Goal: Book appointment/travel/reservation

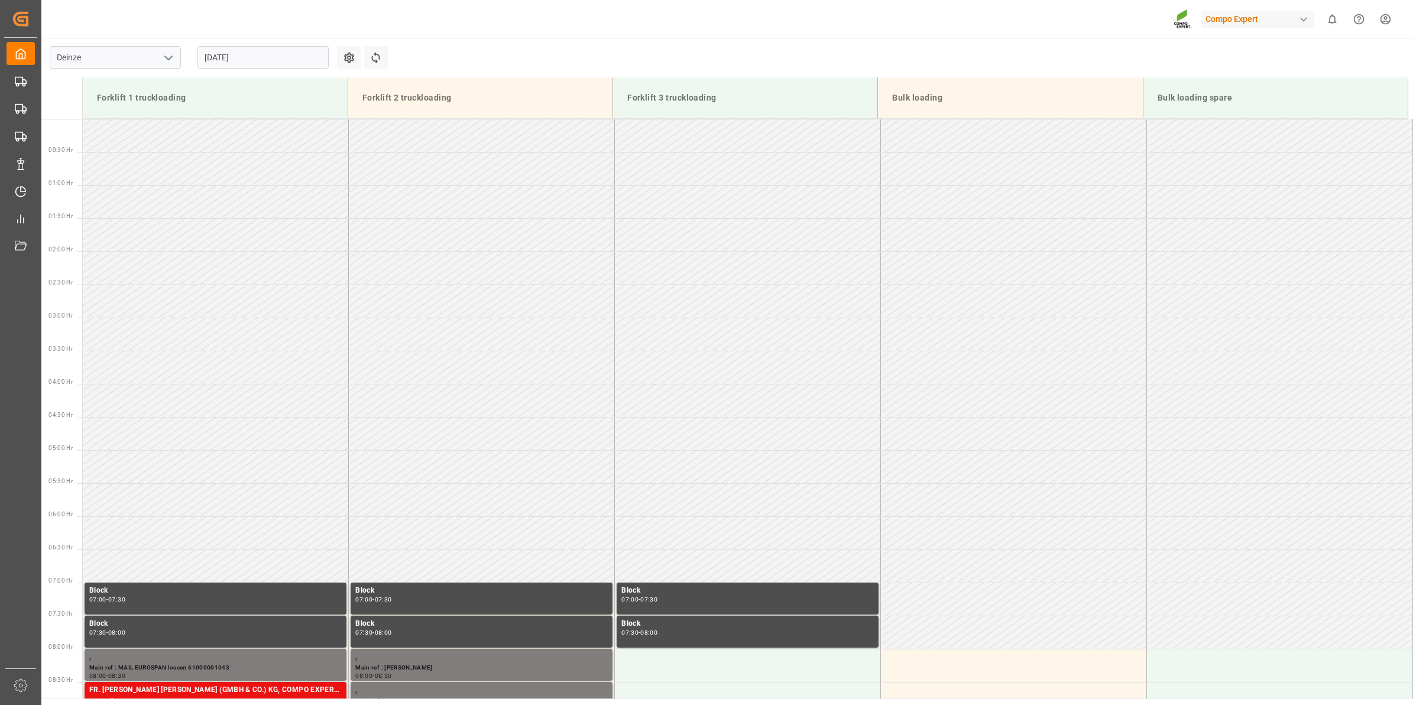
scroll to position [504, 0]
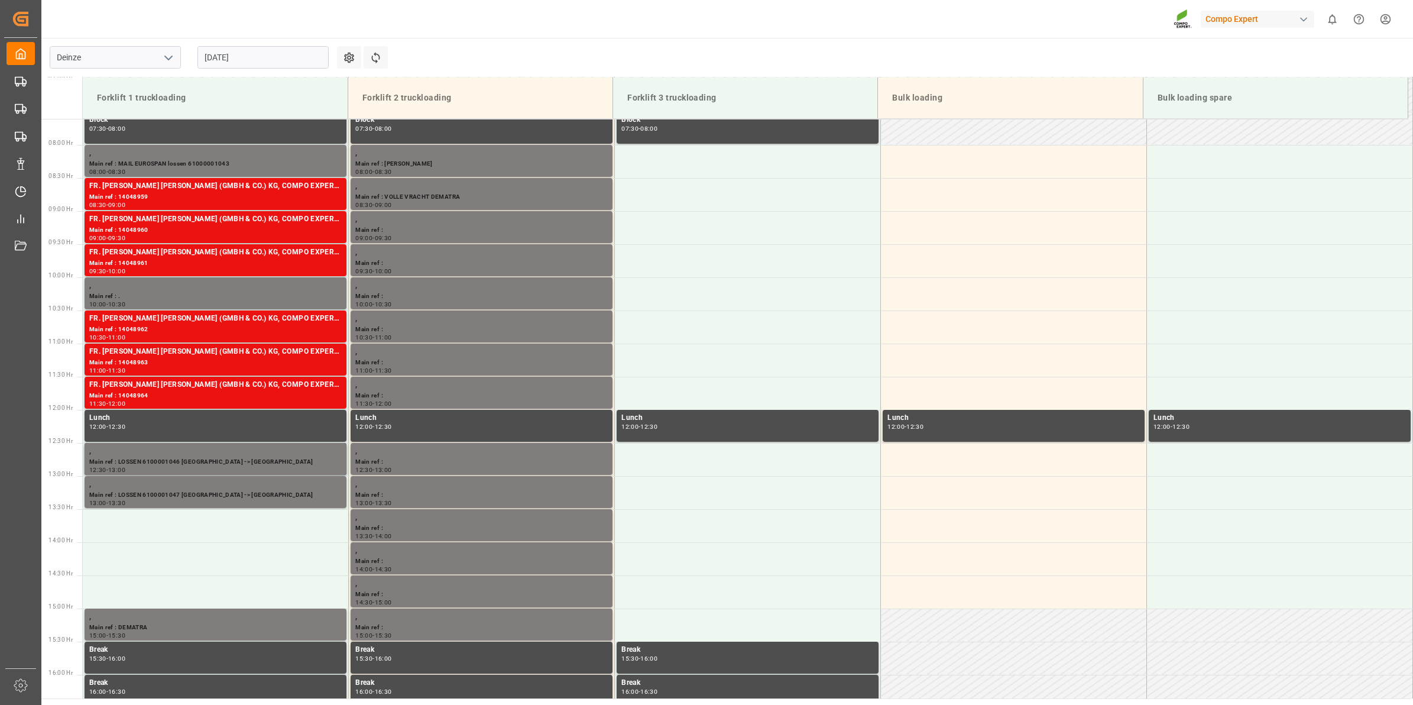
click at [209, 57] on input "[DATE]" at bounding box center [262, 57] width 131 height 22
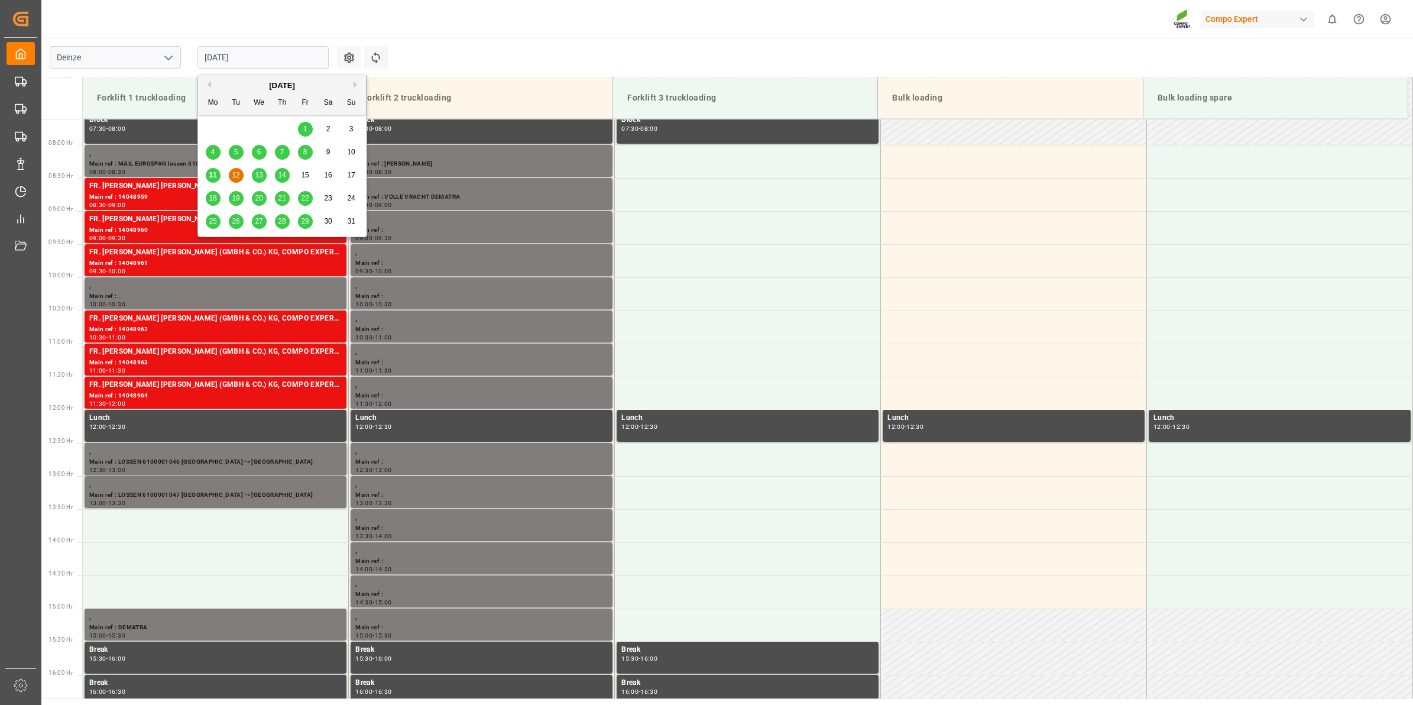
click at [216, 173] on span "11" at bounding box center [213, 175] width 8 height 8
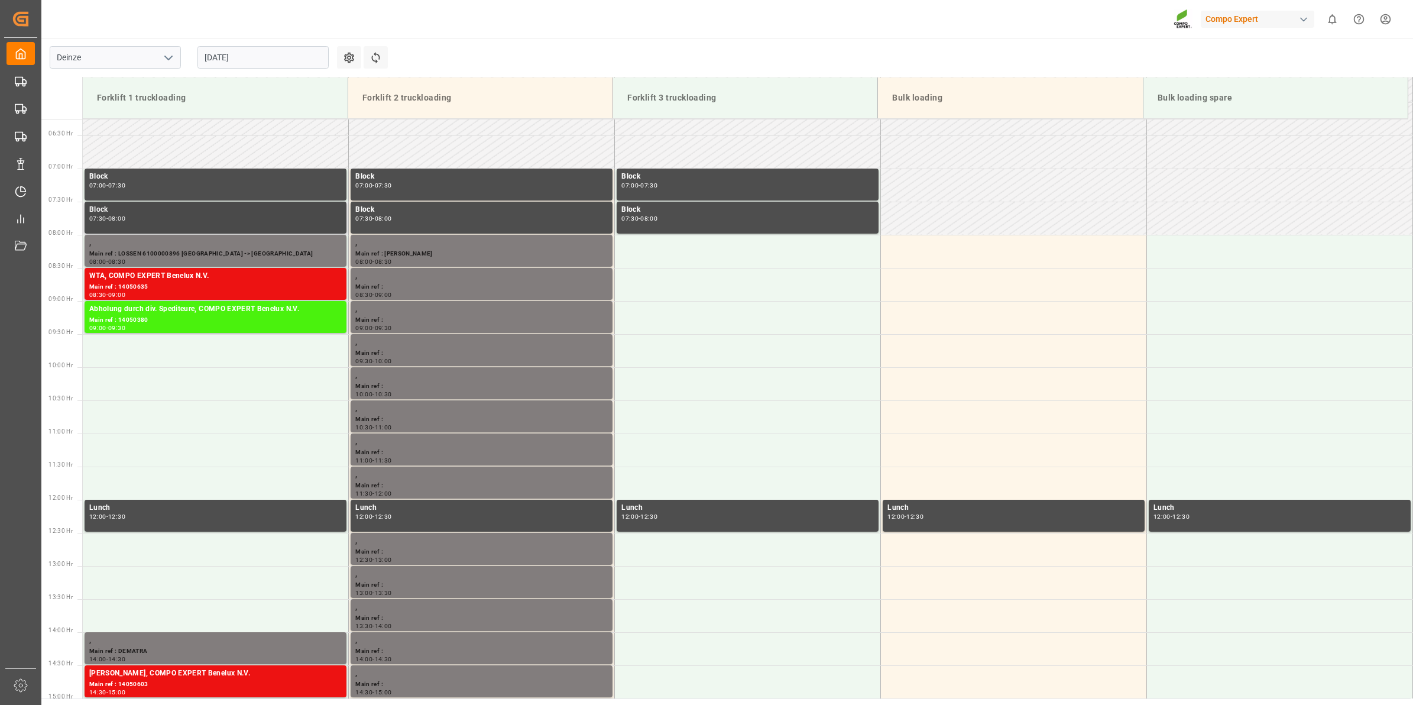
scroll to position [507, 0]
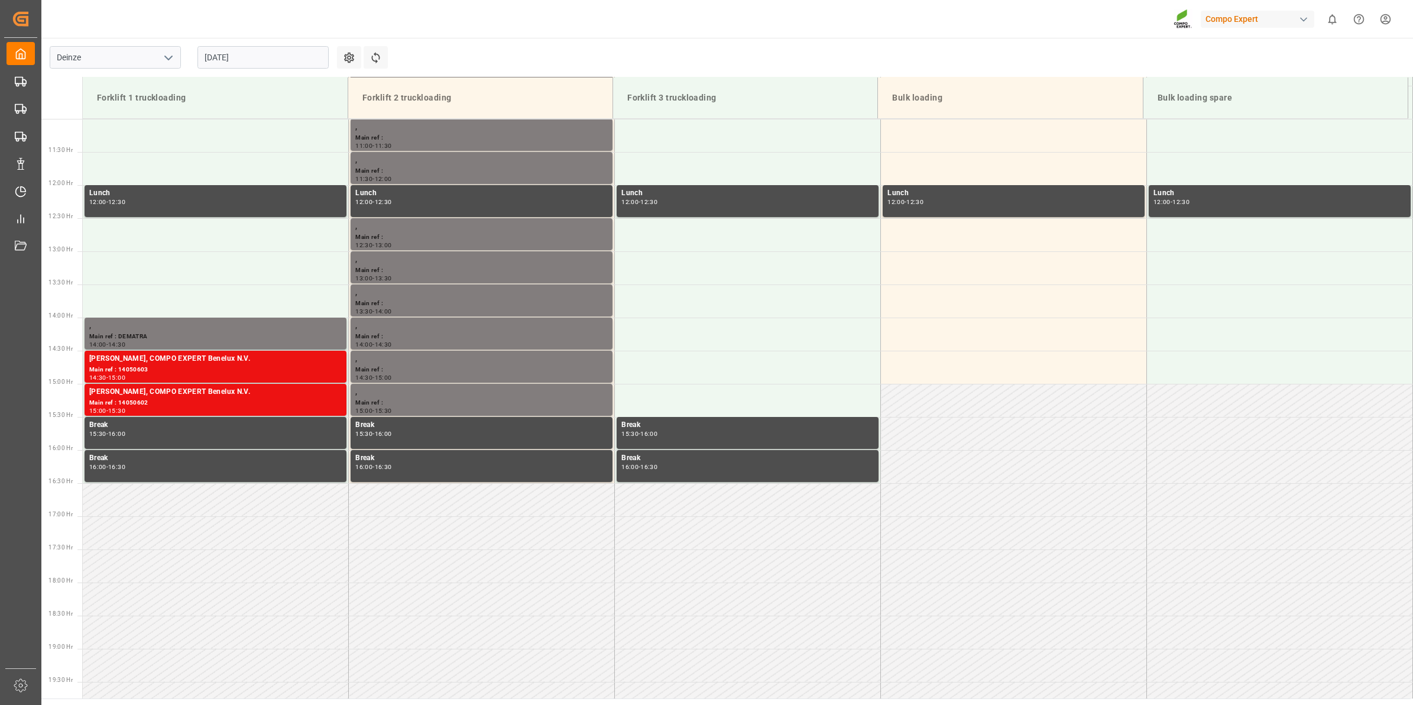
scroll to position [507, 0]
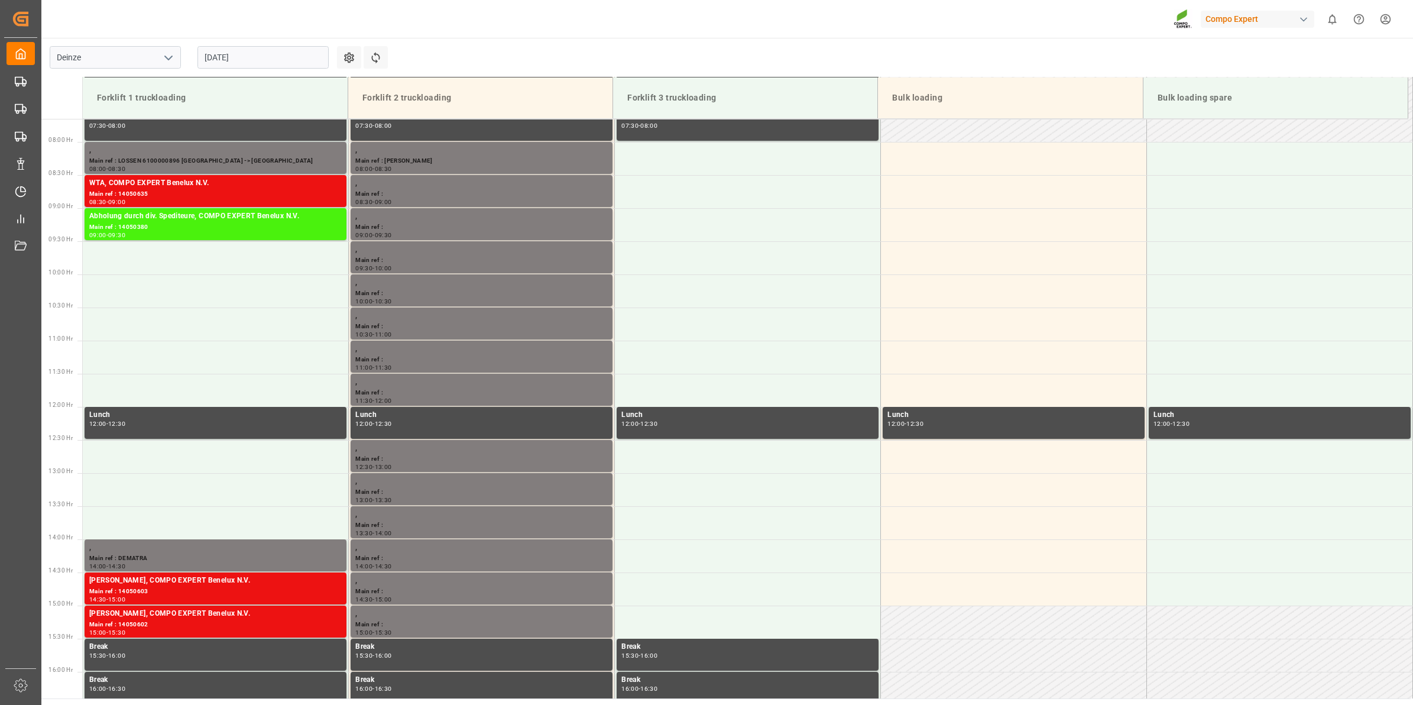
click at [259, 59] on input "[DATE]" at bounding box center [262, 57] width 131 height 22
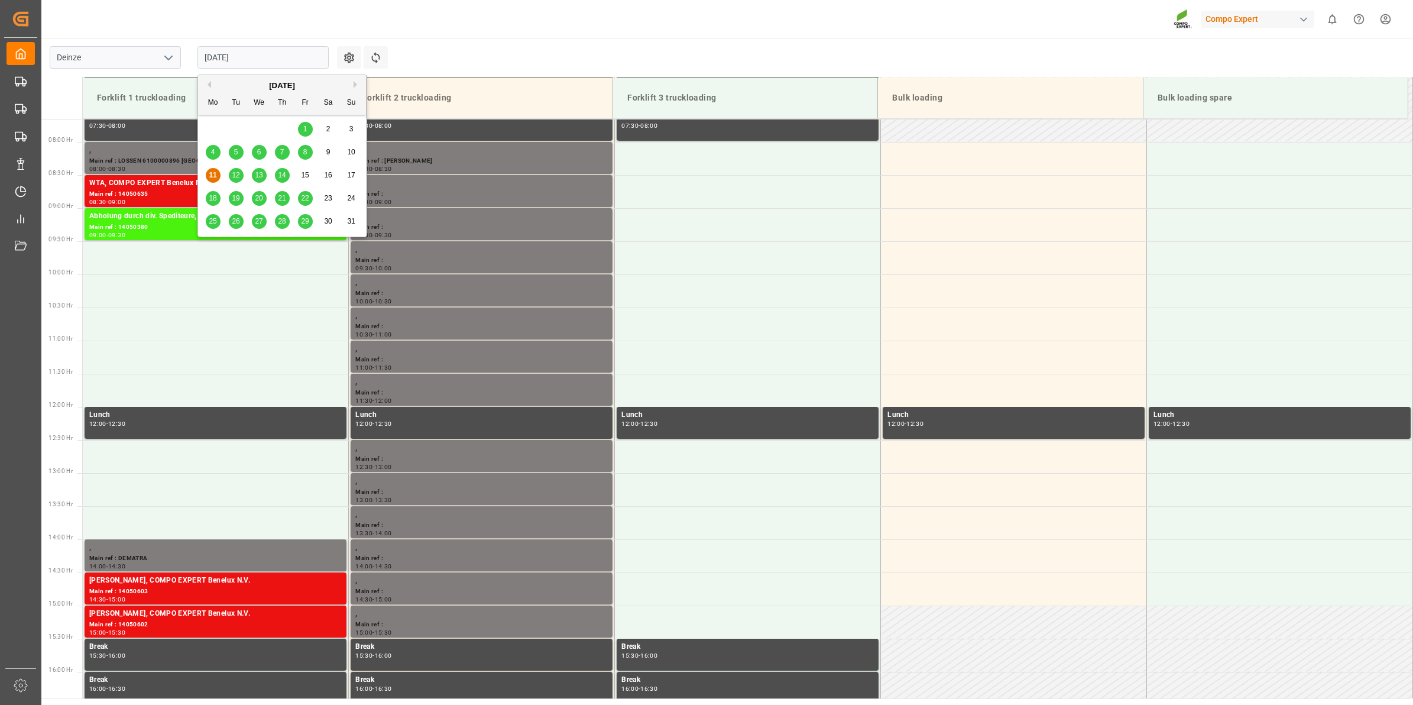
click at [232, 177] on span "12" at bounding box center [236, 175] width 8 height 8
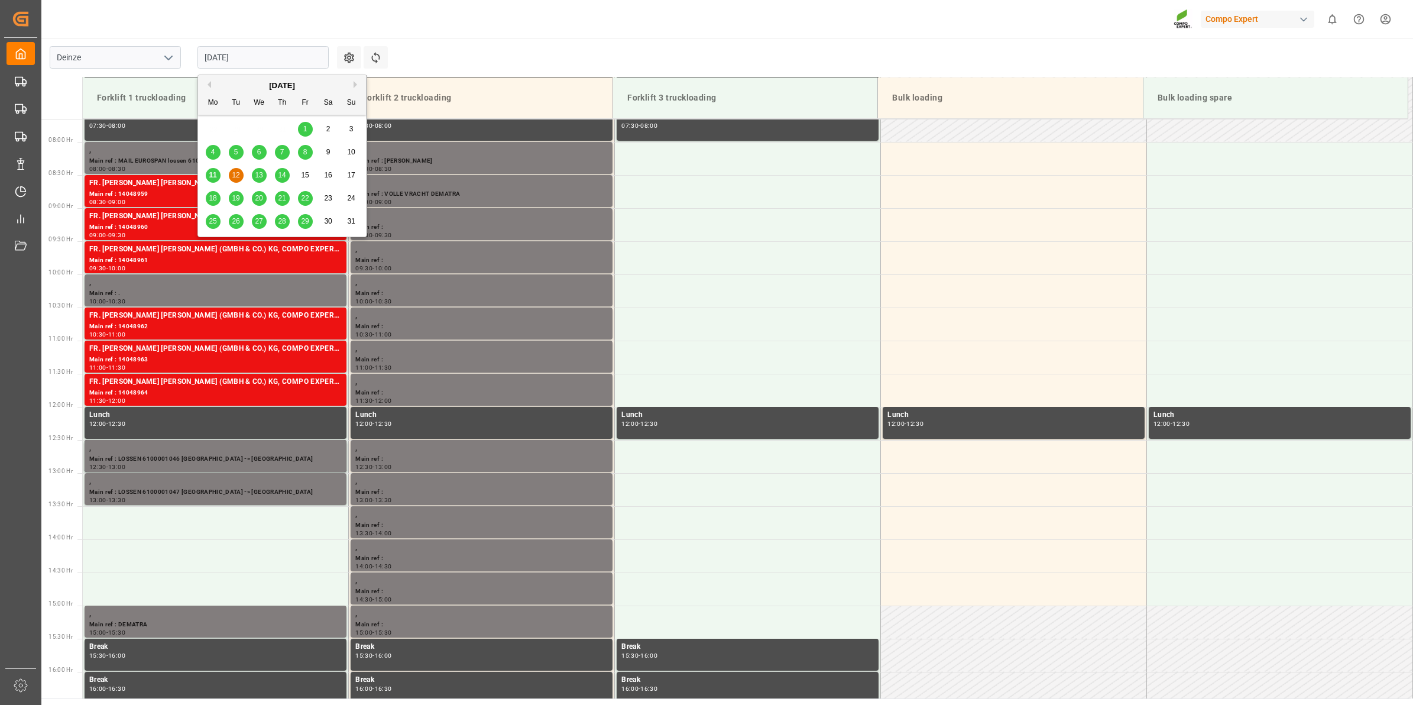
click at [264, 61] on input "[DATE]" at bounding box center [262, 57] width 131 height 22
click at [262, 178] on span "13" at bounding box center [259, 175] width 8 height 8
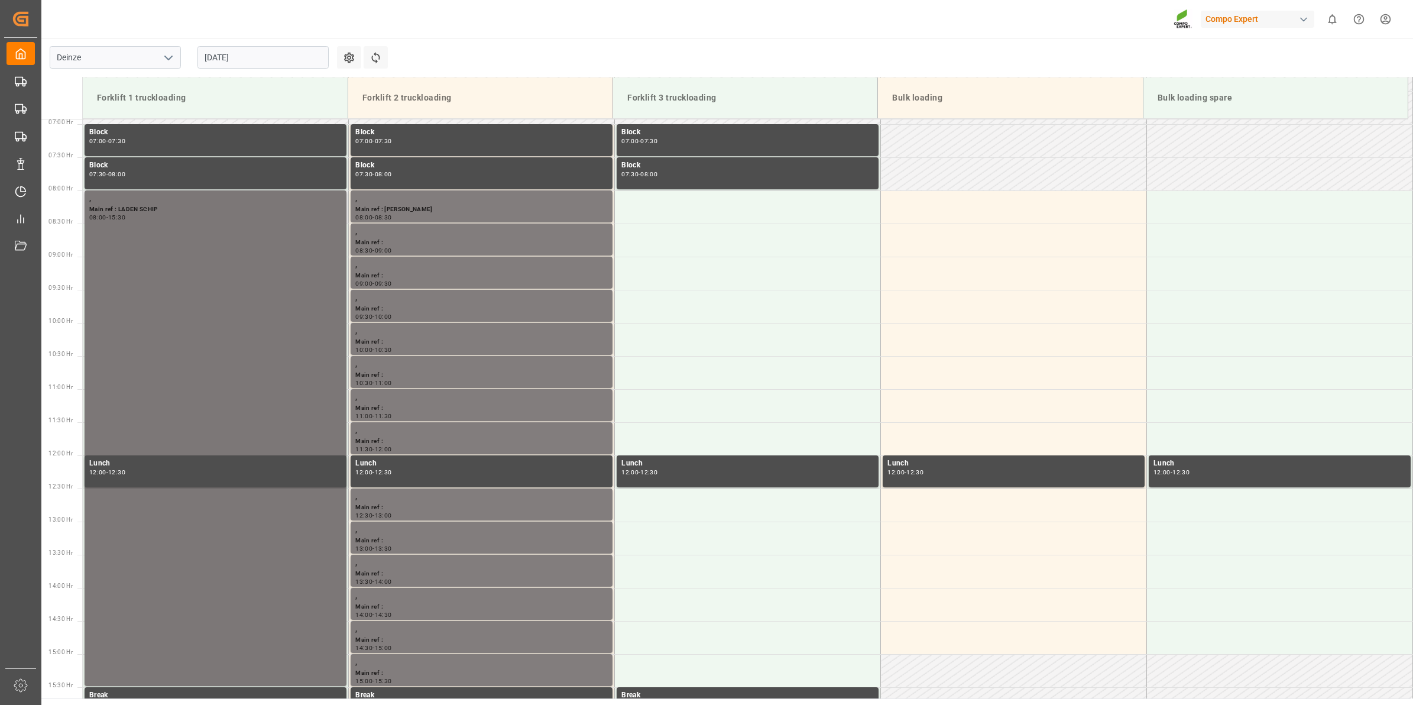
scroll to position [433, 0]
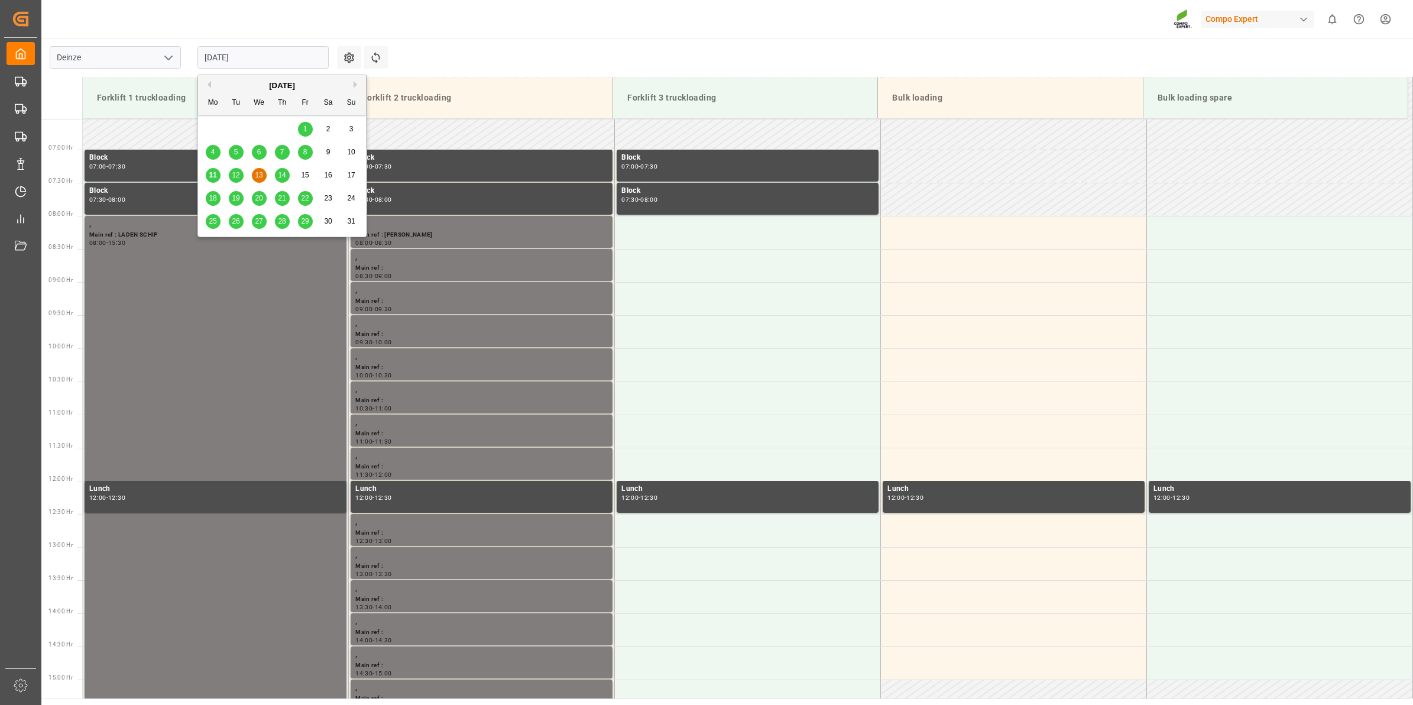
click at [235, 55] on input "13.08.2025" at bounding box center [262, 57] width 131 height 22
click at [241, 171] on div "12" at bounding box center [236, 175] width 15 height 14
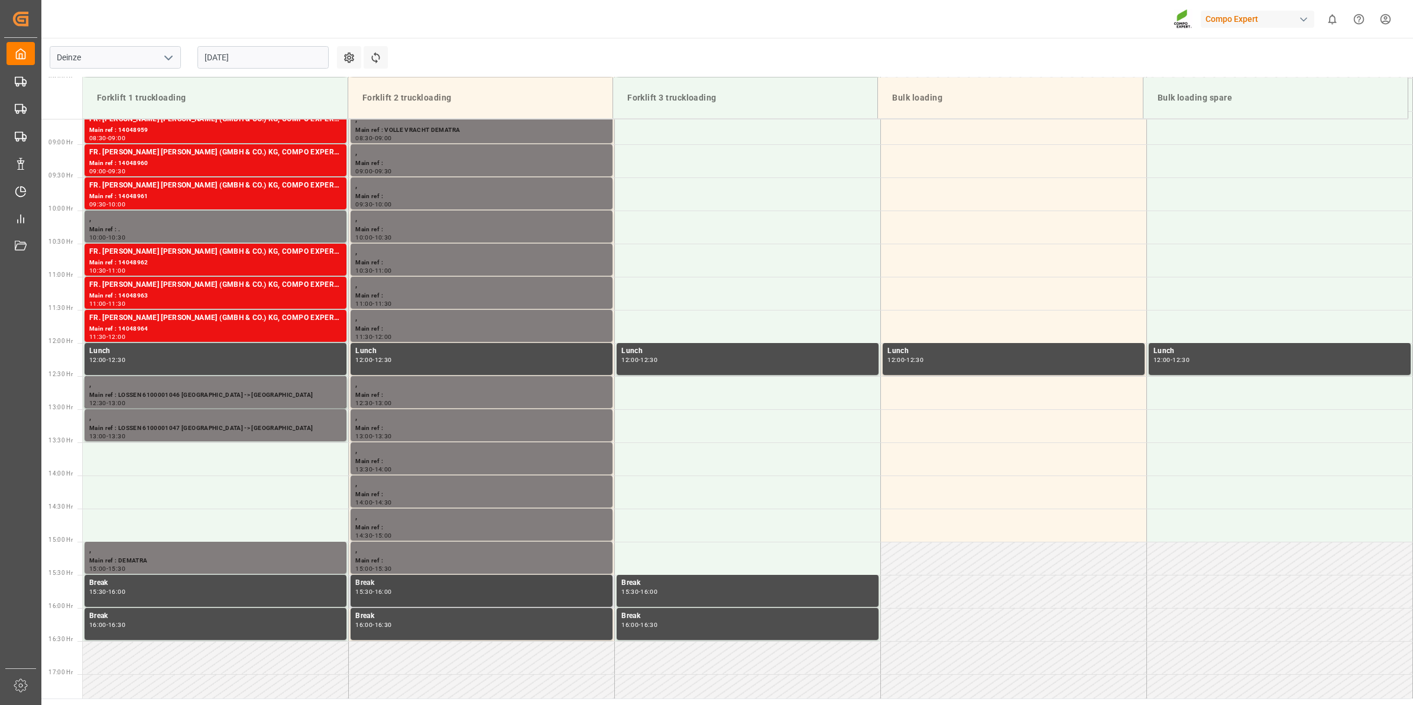
scroll to position [507, 0]
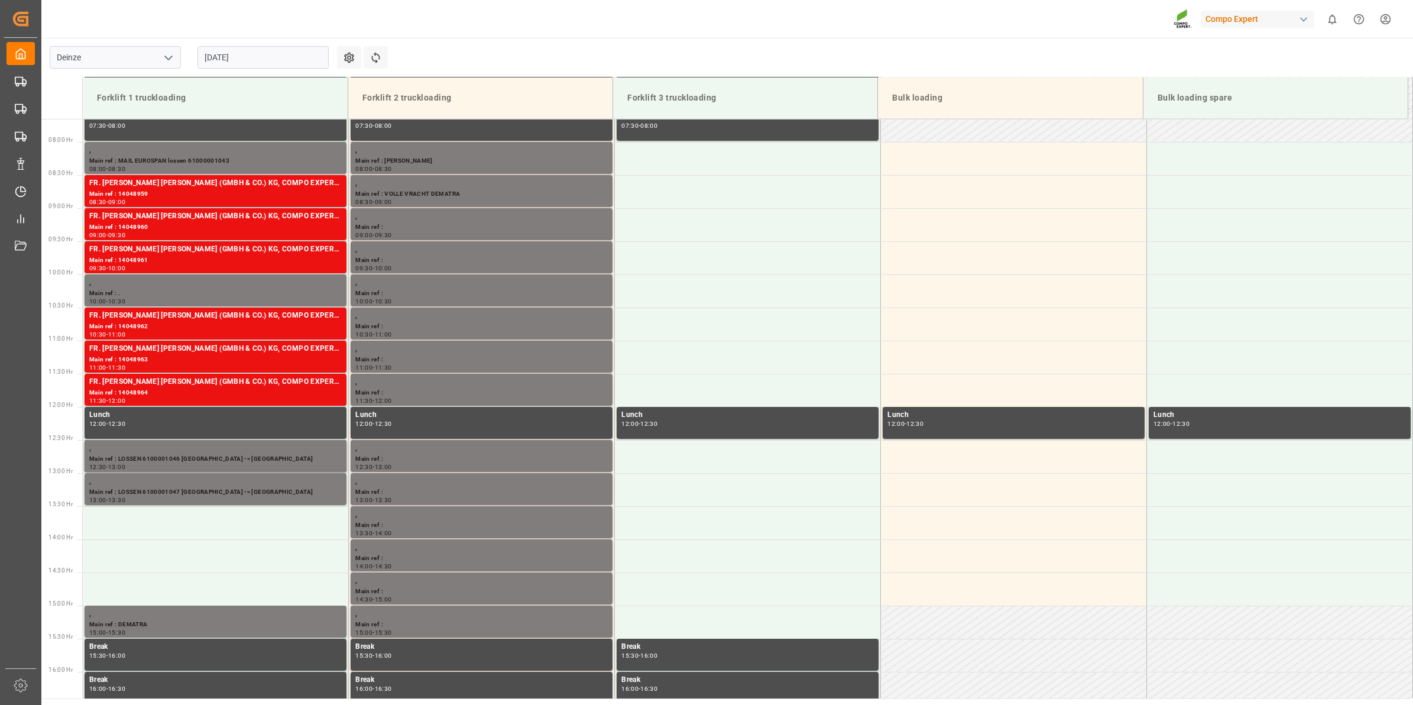
click at [291, 63] on input "[DATE]" at bounding box center [262, 57] width 131 height 22
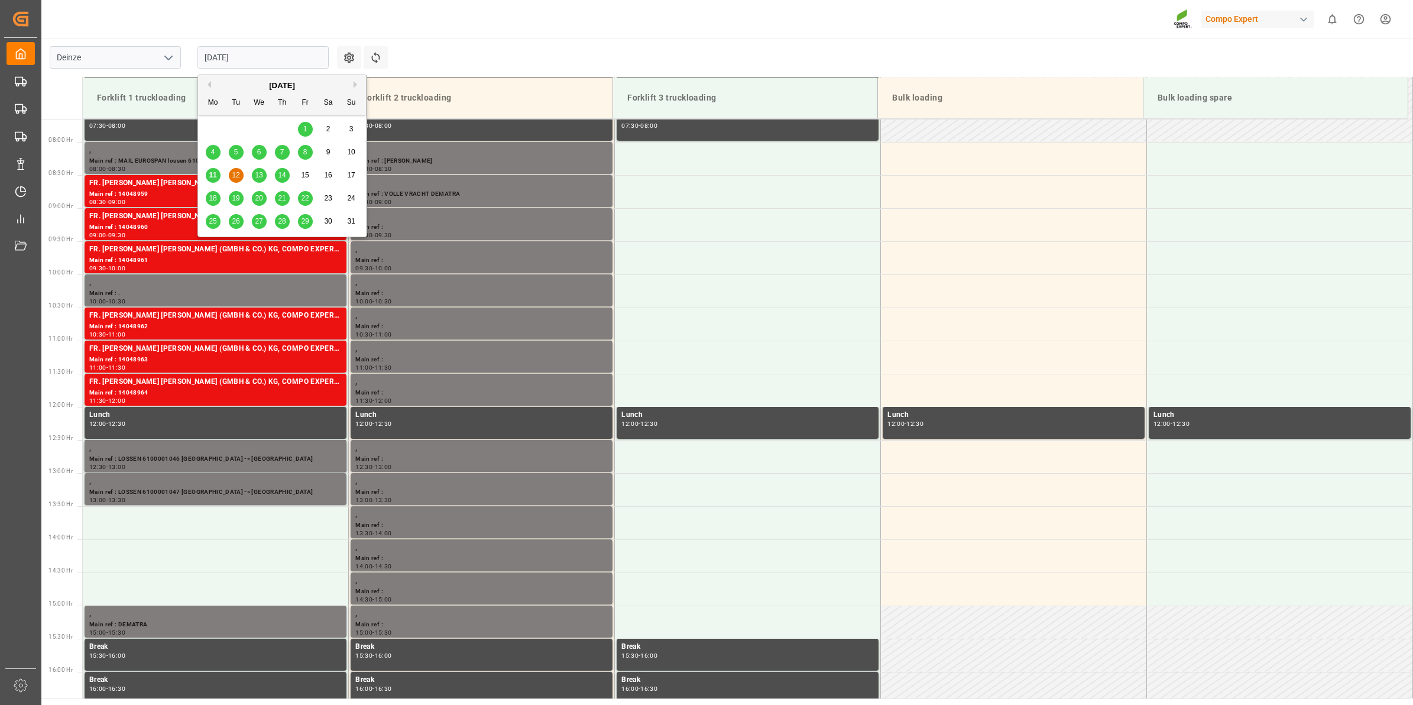
click at [261, 170] on div "13" at bounding box center [259, 175] width 15 height 14
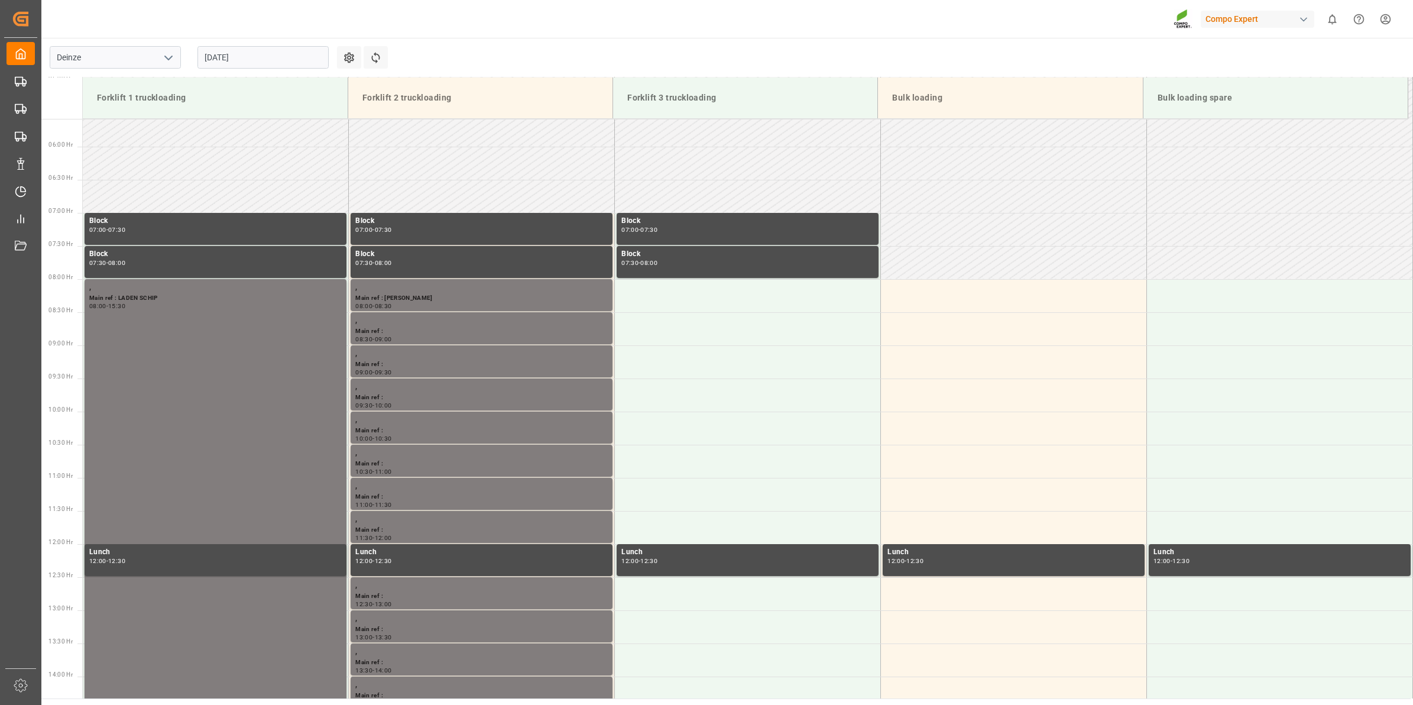
scroll to position [654, 0]
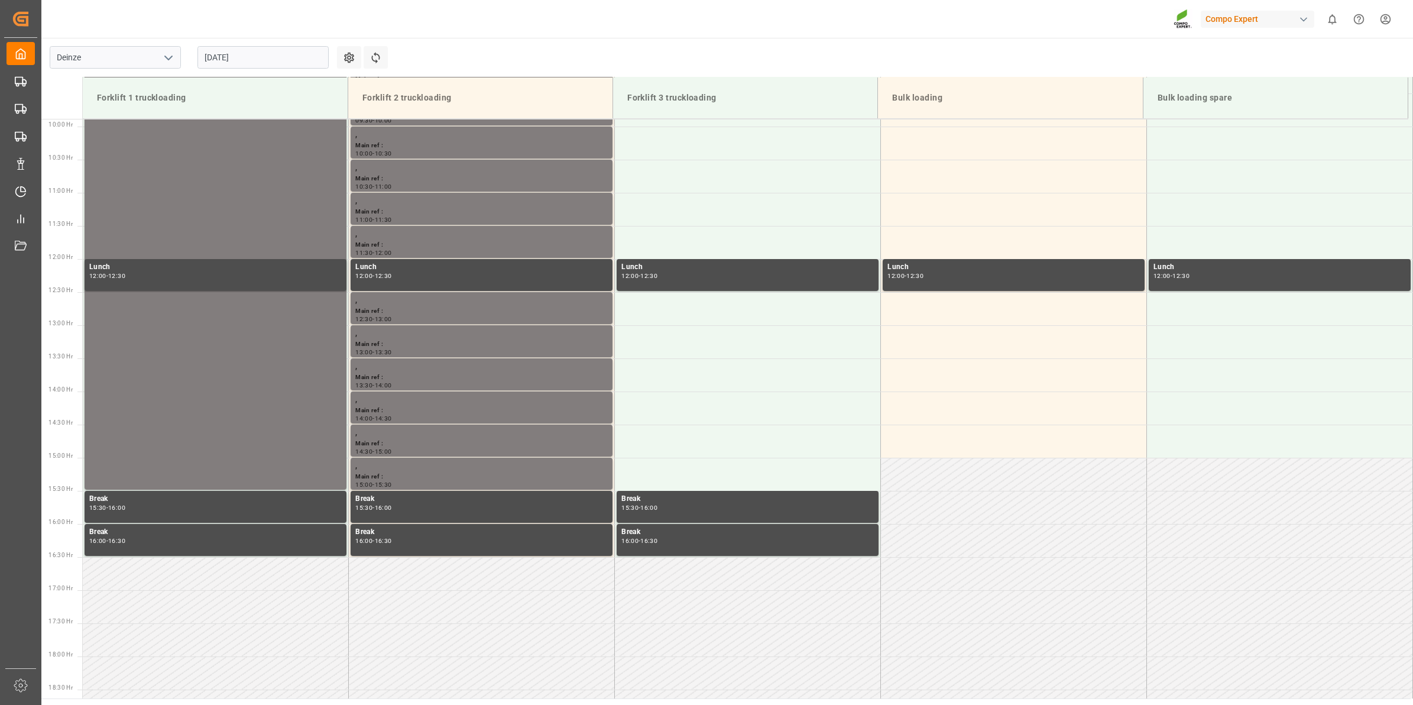
click at [228, 55] on input "13.08.2025" at bounding box center [262, 57] width 131 height 22
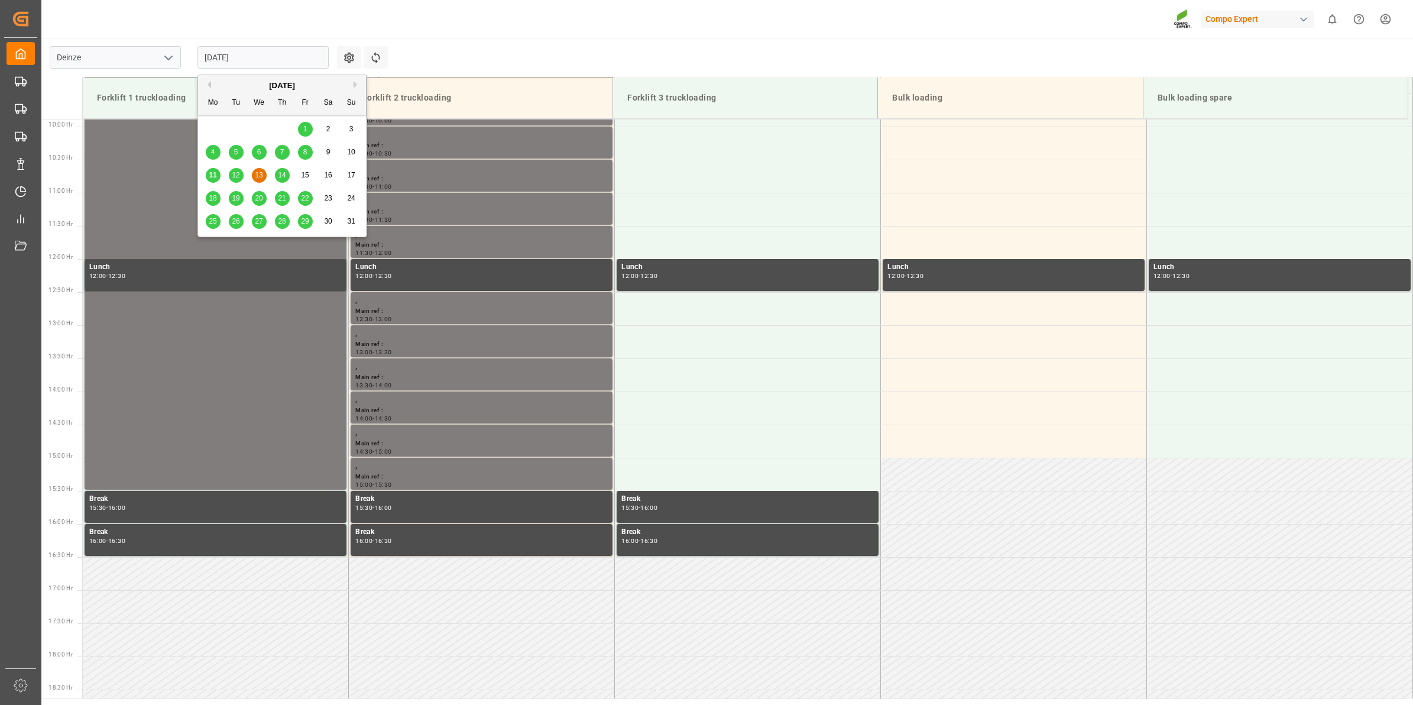
click at [242, 170] on div "12" at bounding box center [236, 175] width 15 height 14
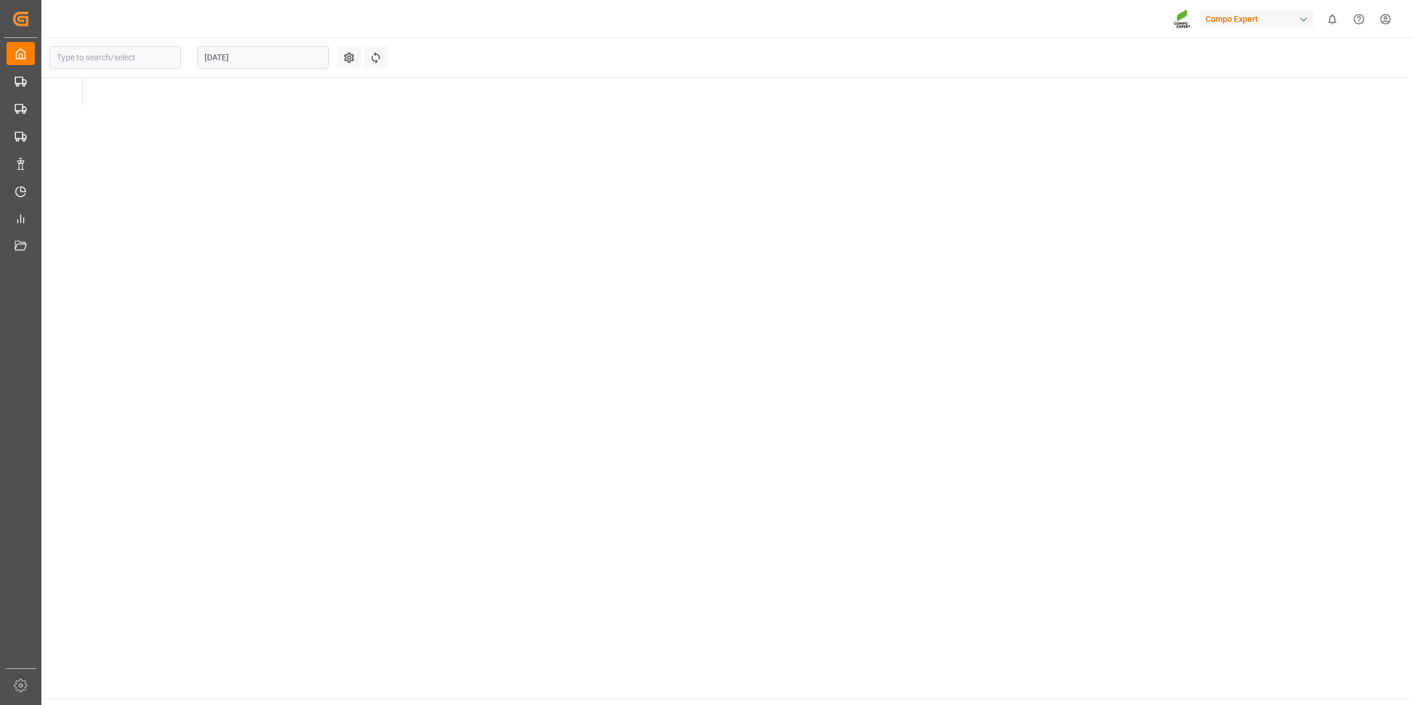
type input "Deinze"
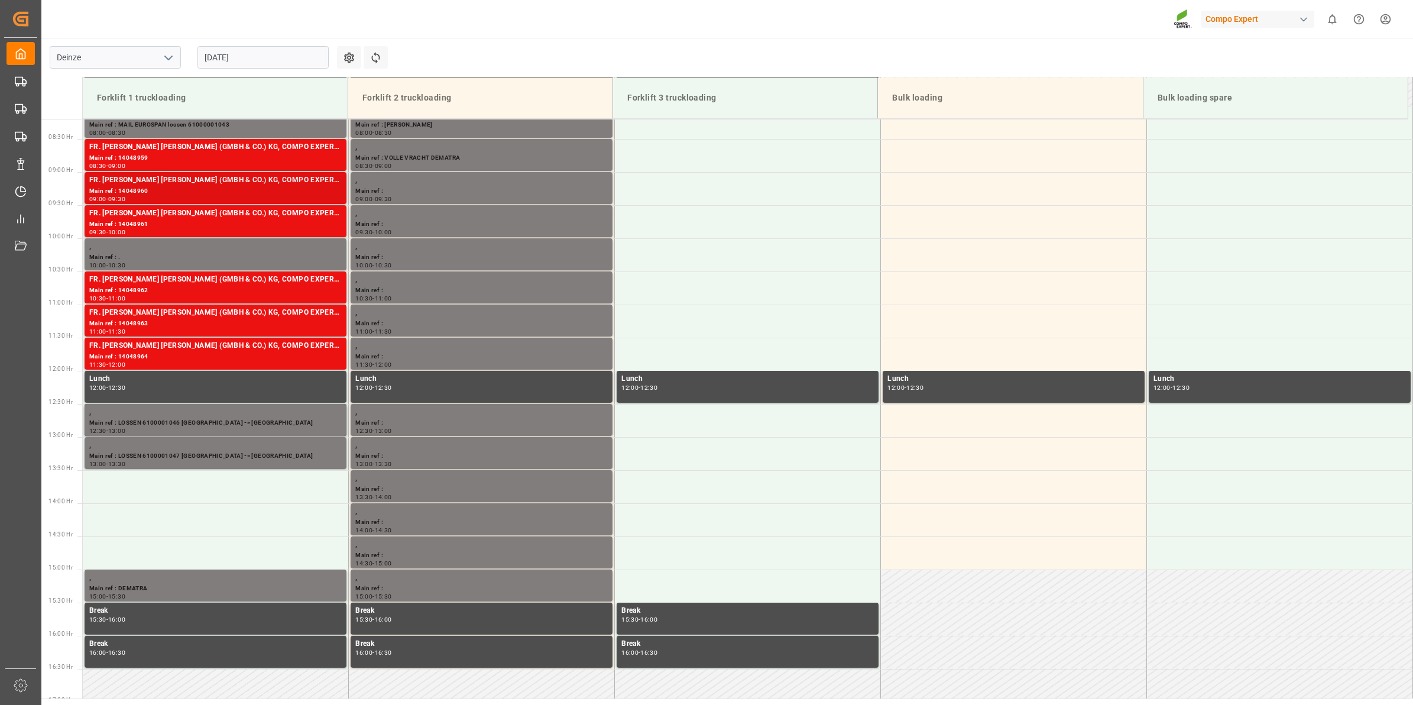
scroll to position [507, 0]
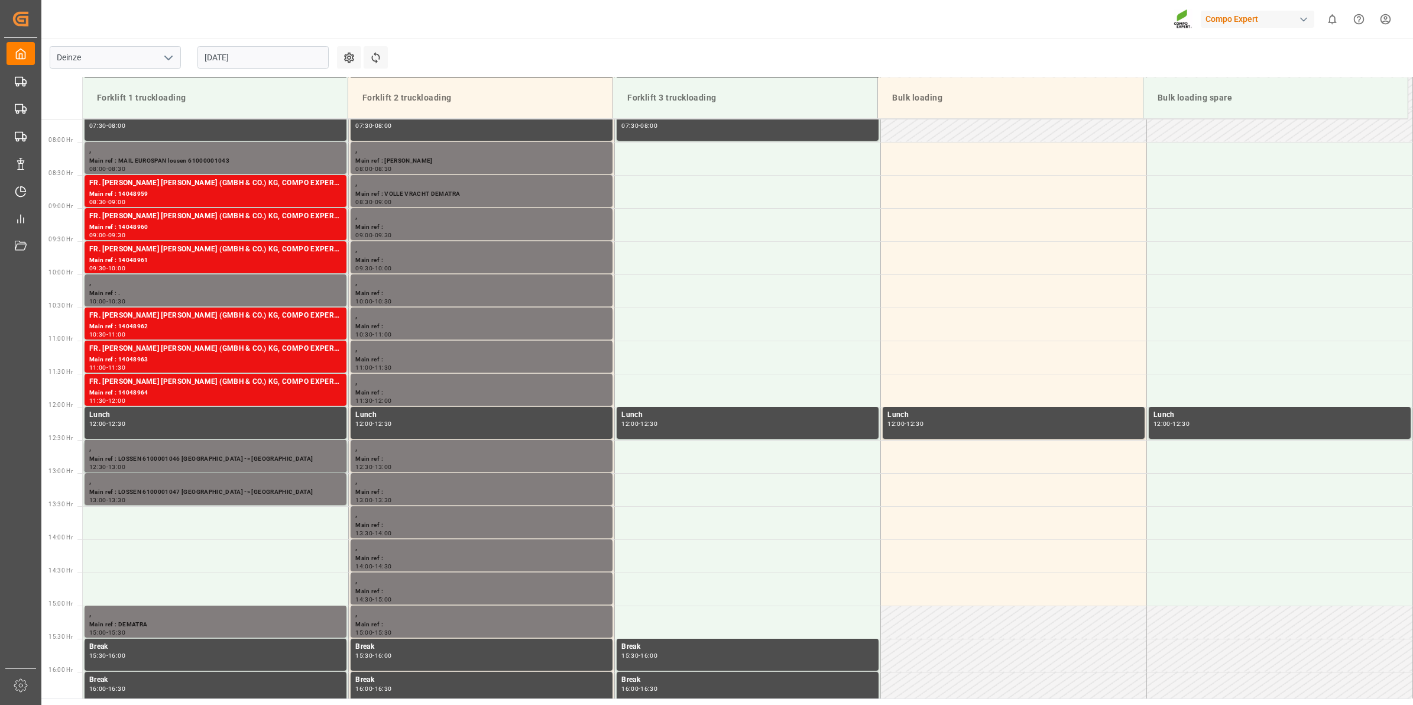
click at [252, 59] on input "[DATE]" at bounding box center [262, 57] width 131 height 22
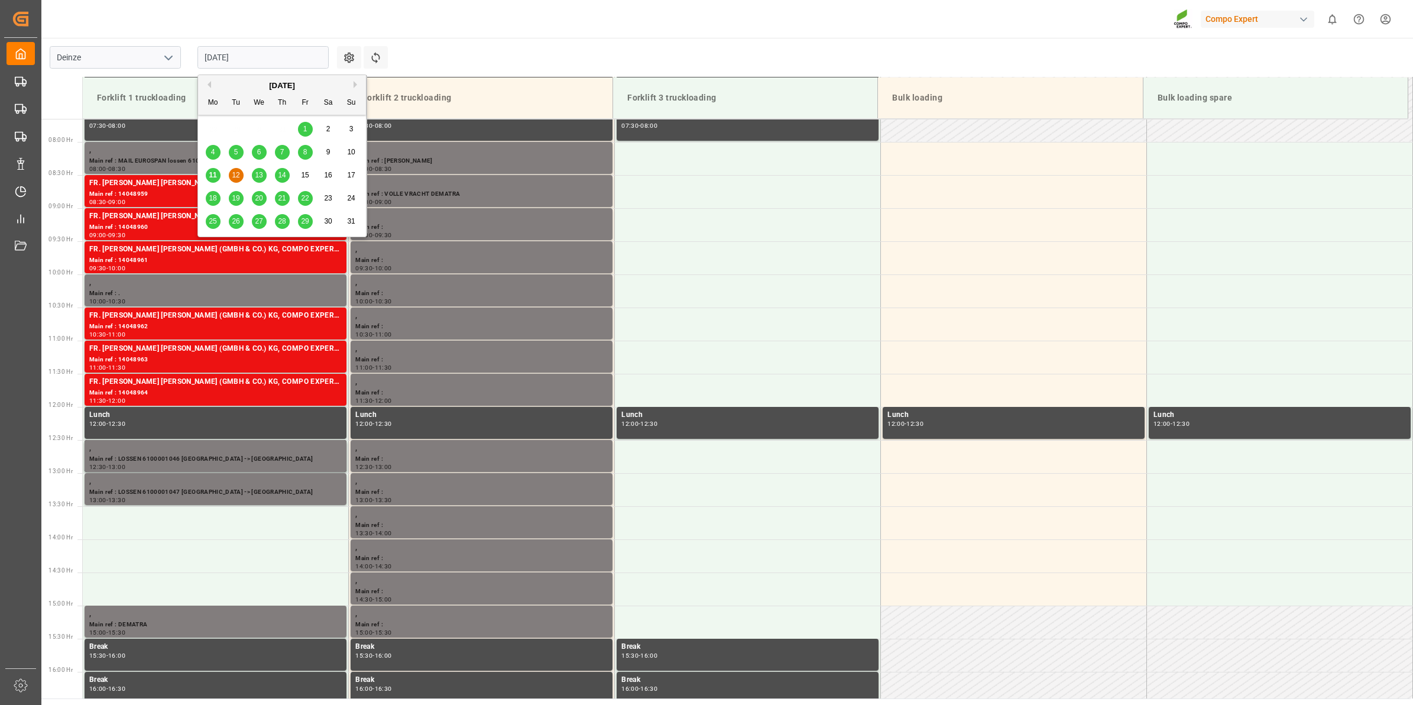
click at [574, 37] on div "Compo Expert 0 Notifications Only show unread All Watching Mark all categories …" at bounding box center [723, 19] width 1380 height 38
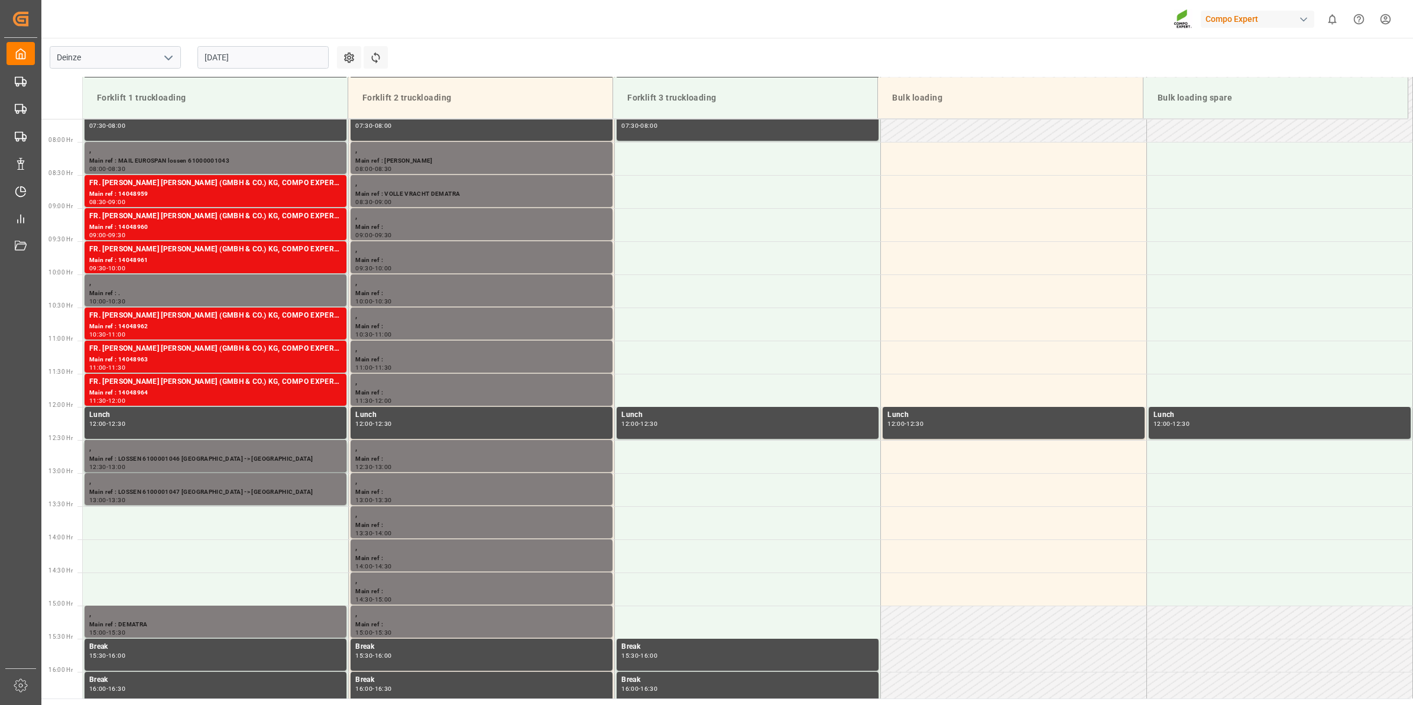
click at [257, 54] on input "[DATE]" at bounding box center [262, 57] width 131 height 22
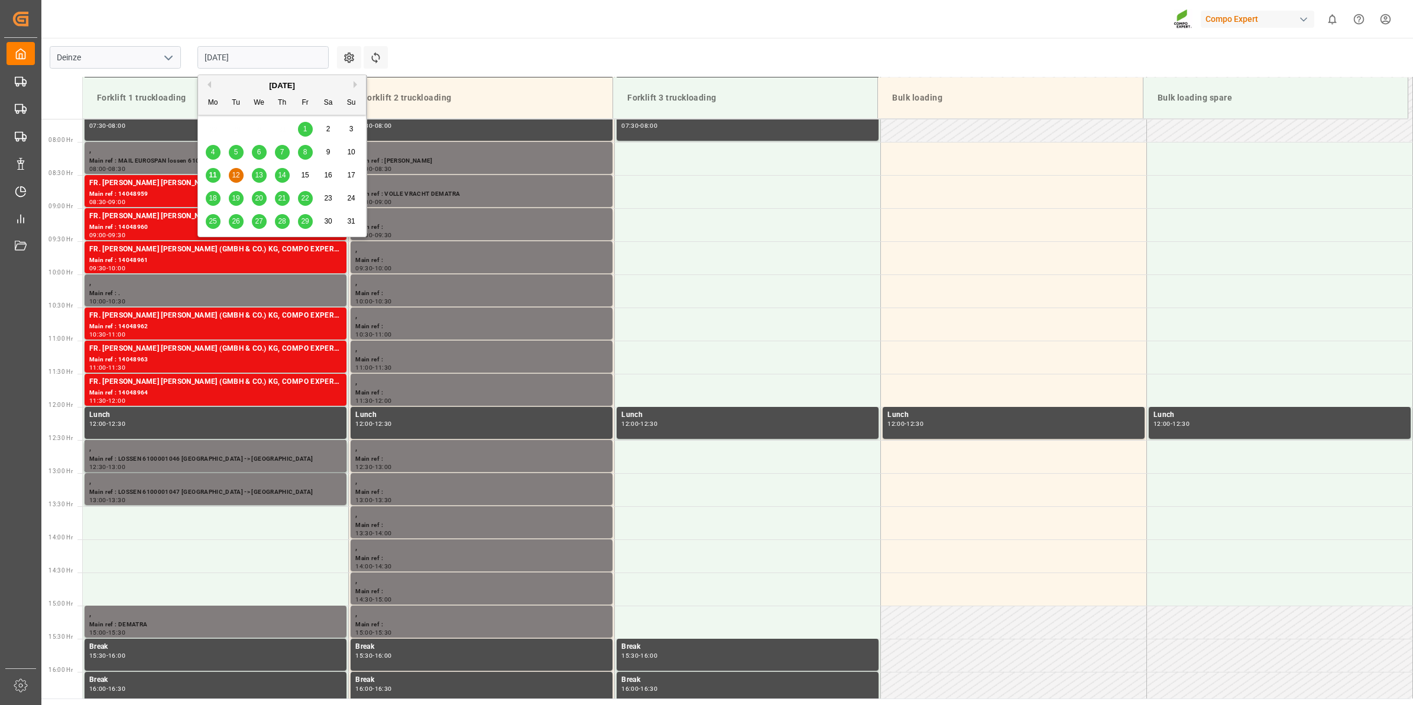
click at [264, 179] on div "13" at bounding box center [259, 175] width 15 height 14
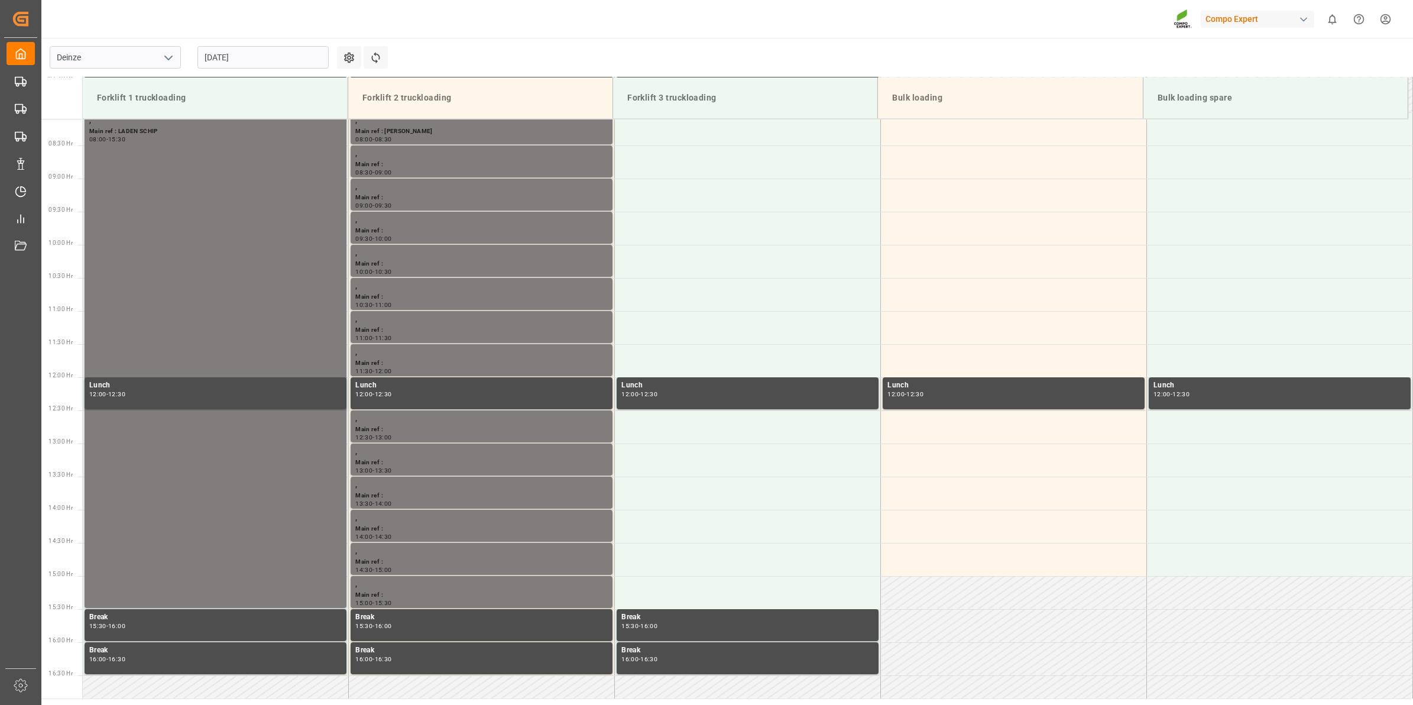
scroll to position [654, 0]
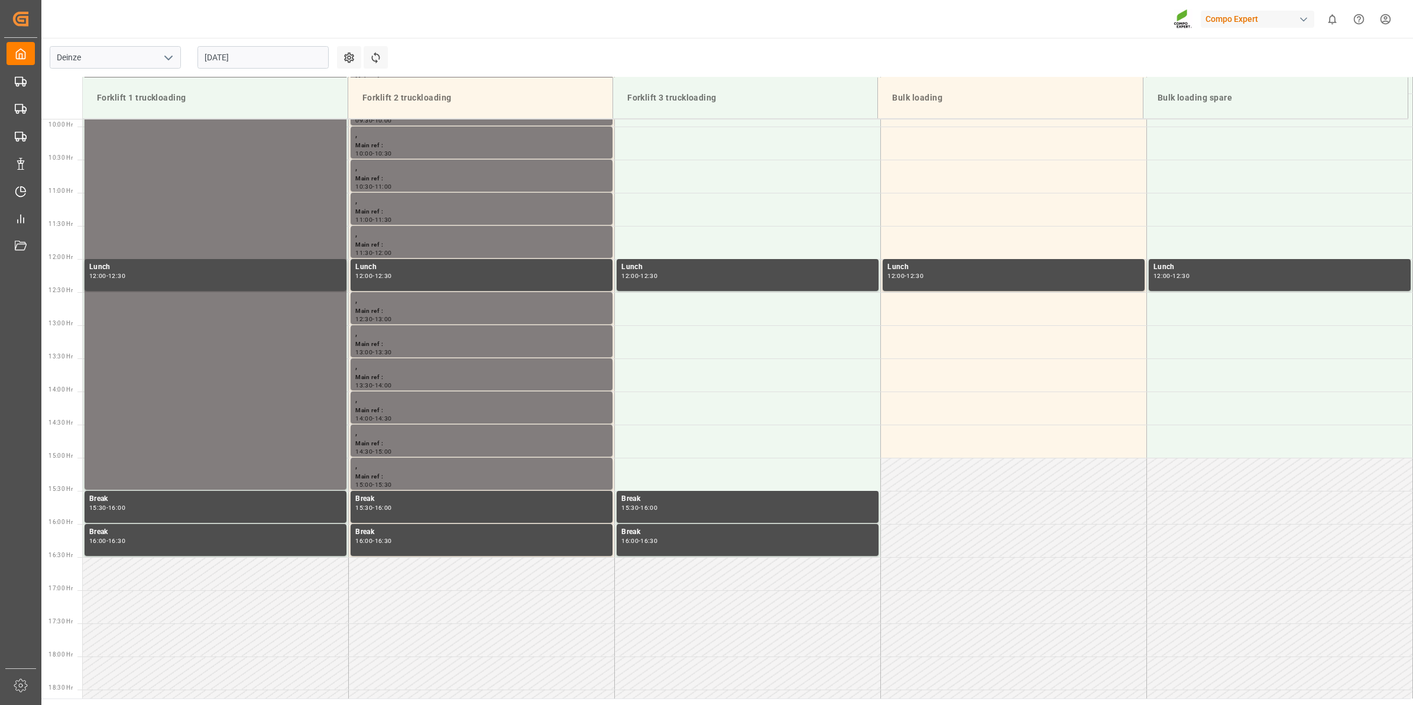
click at [261, 63] on input "13.08.2025" at bounding box center [262, 57] width 131 height 22
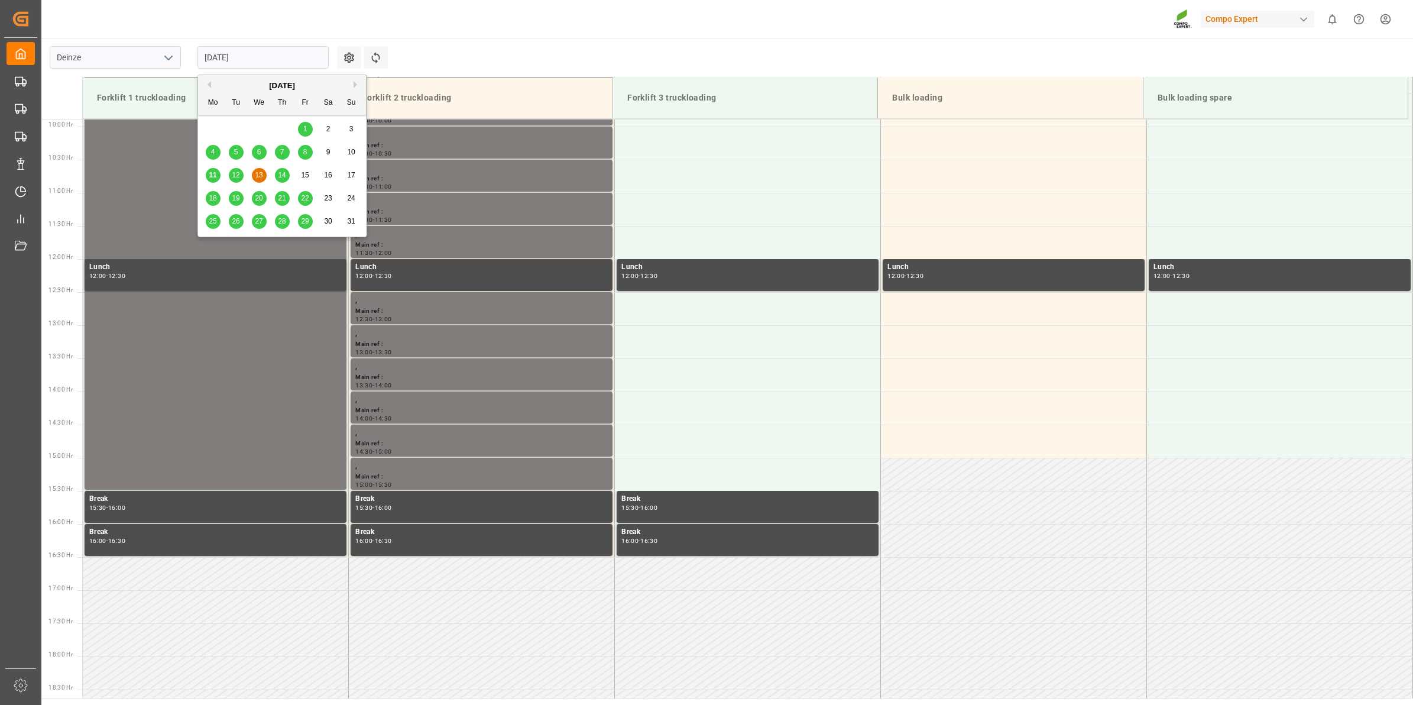
click at [284, 179] on span "14" at bounding box center [282, 175] width 8 height 8
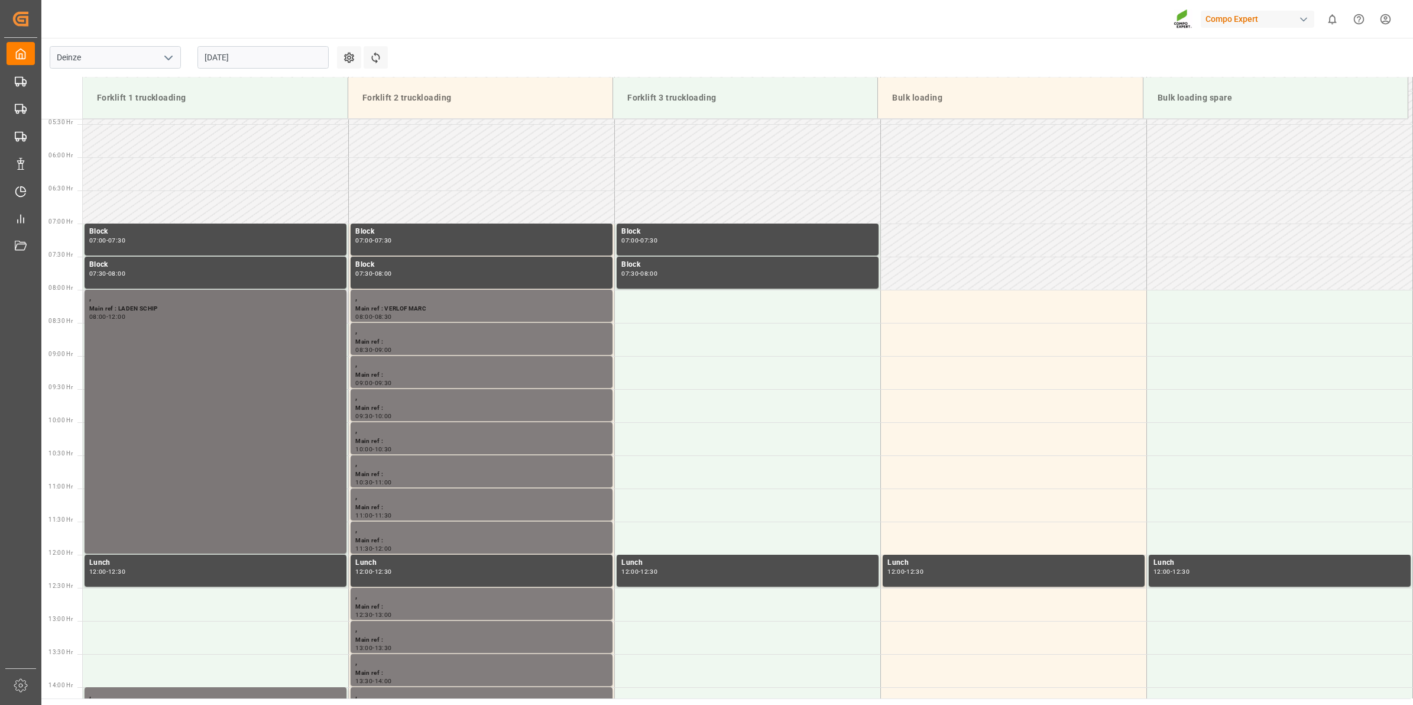
scroll to position [433, 0]
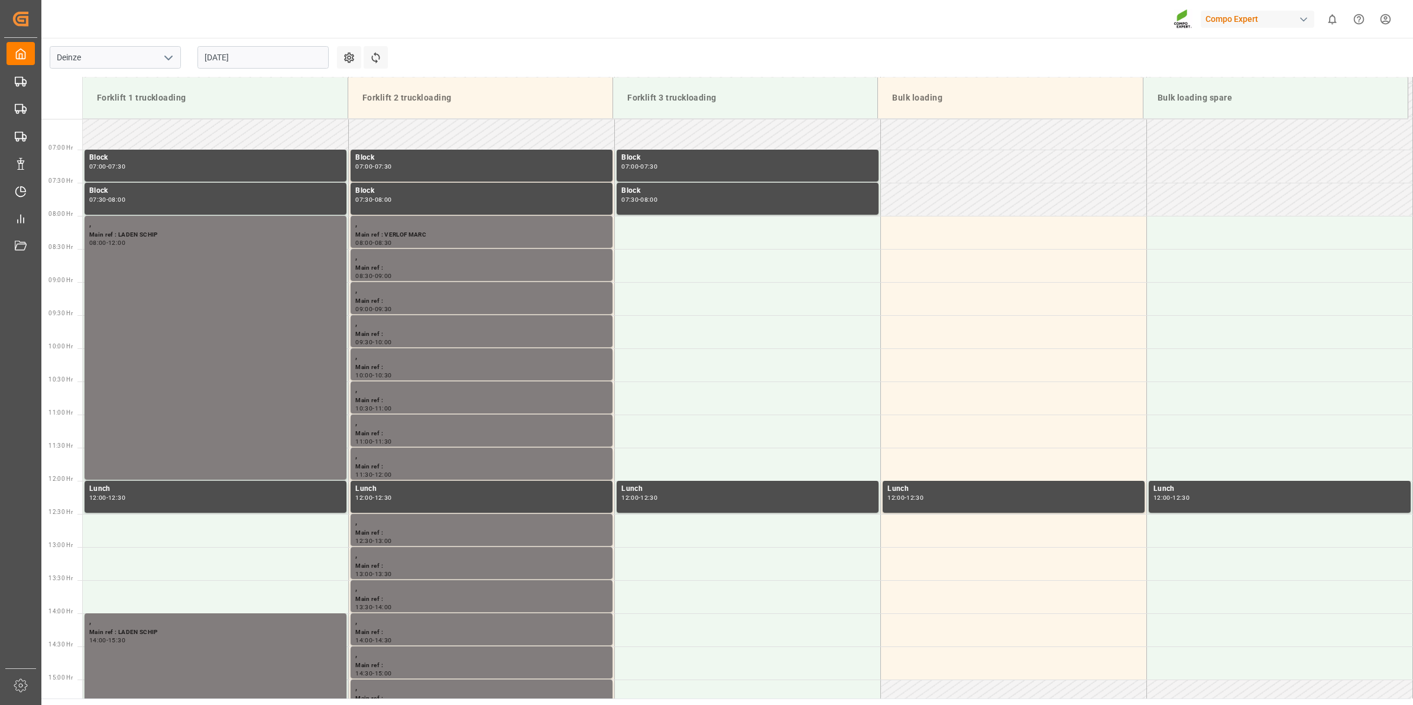
click at [265, 59] on input "14.08.2025" at bounding box center [262, 57] width 131 height 22
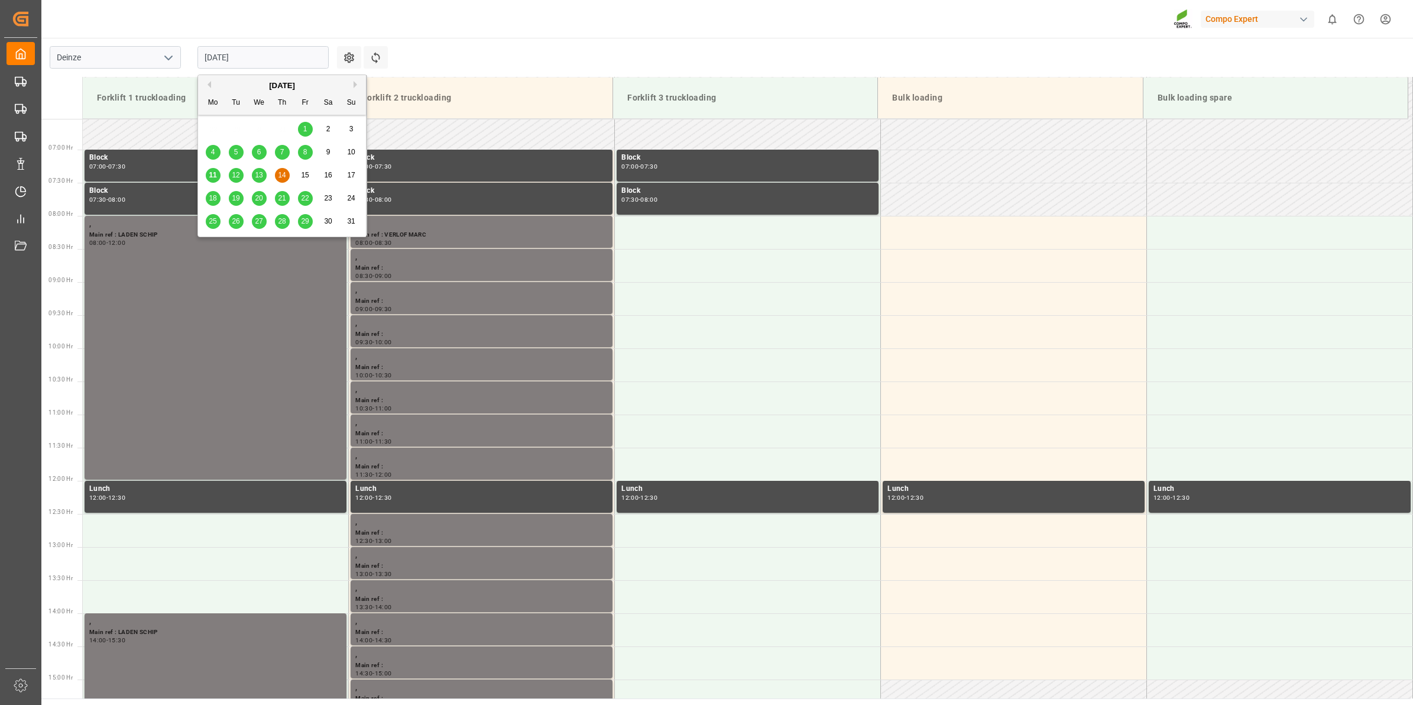
click at [219, 178] on div "11" at bounding box center [213, 175] width 15 height 14
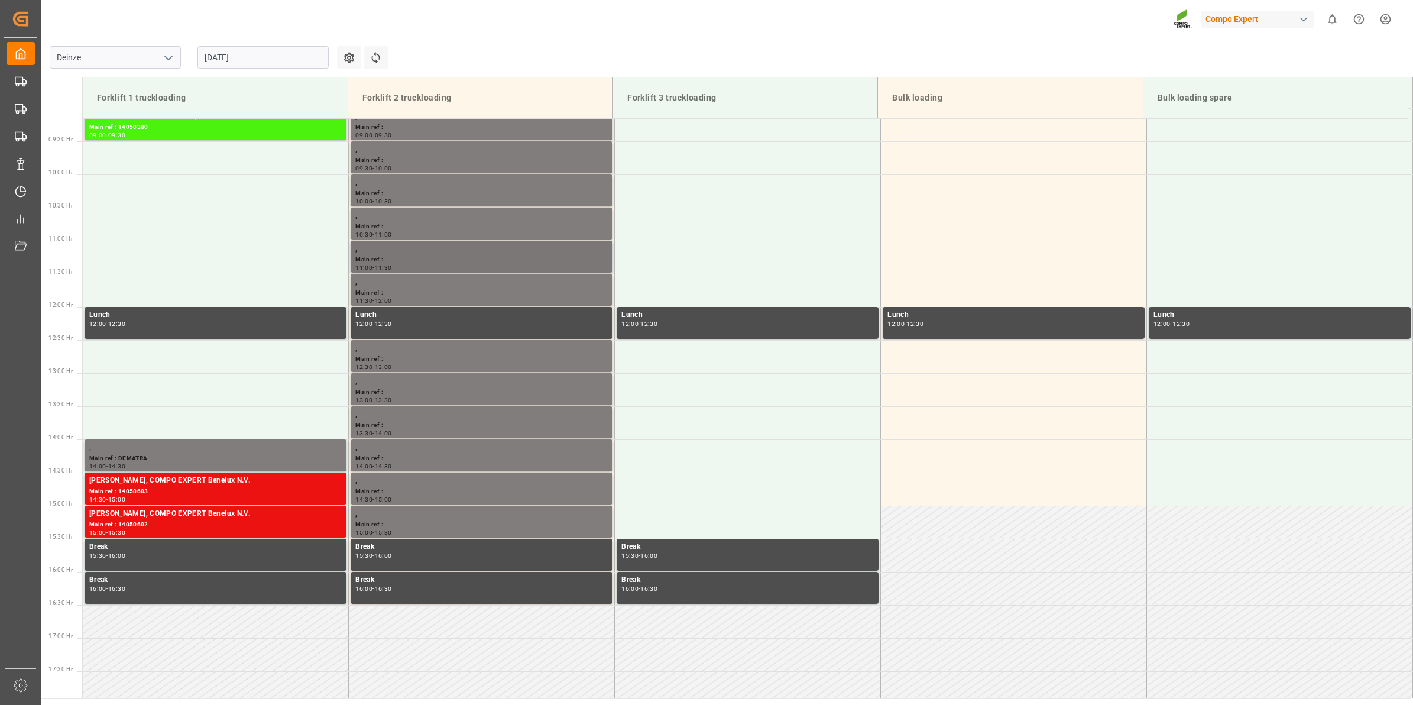
scroll to position [581, 0]
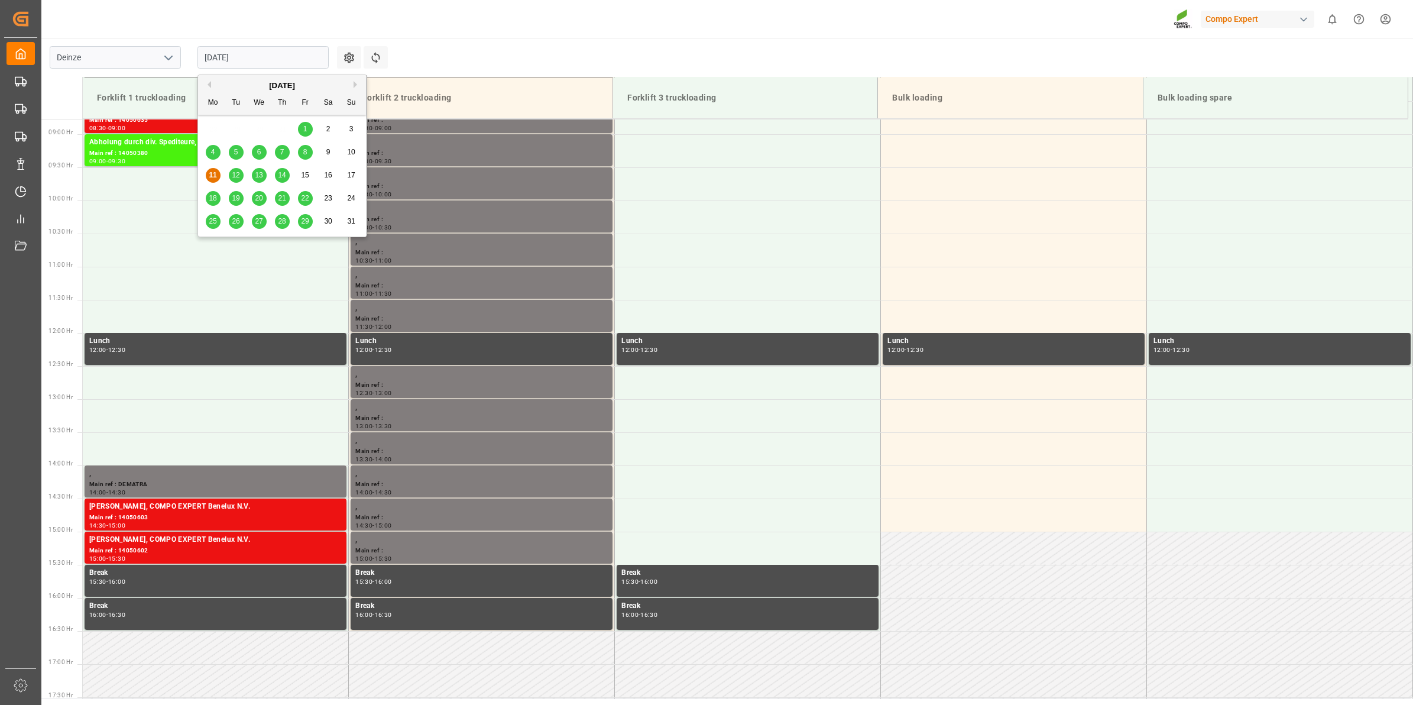
click at [247, 54] on input "[DATE]" at bounding box center [262, 57] width 131 height 22
click at [238, 178] on span "12" at bounding box center [236, 175] width 8 height 8
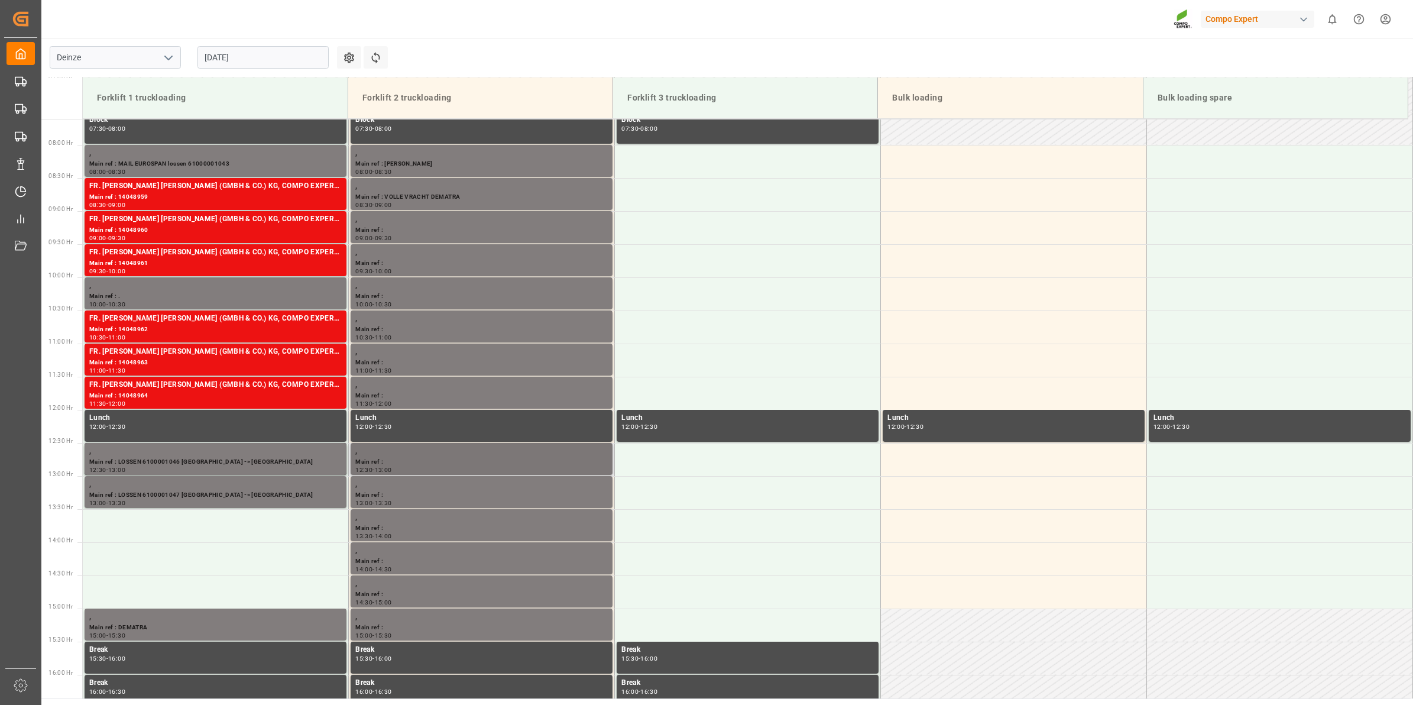
scroll to position [507, 0]
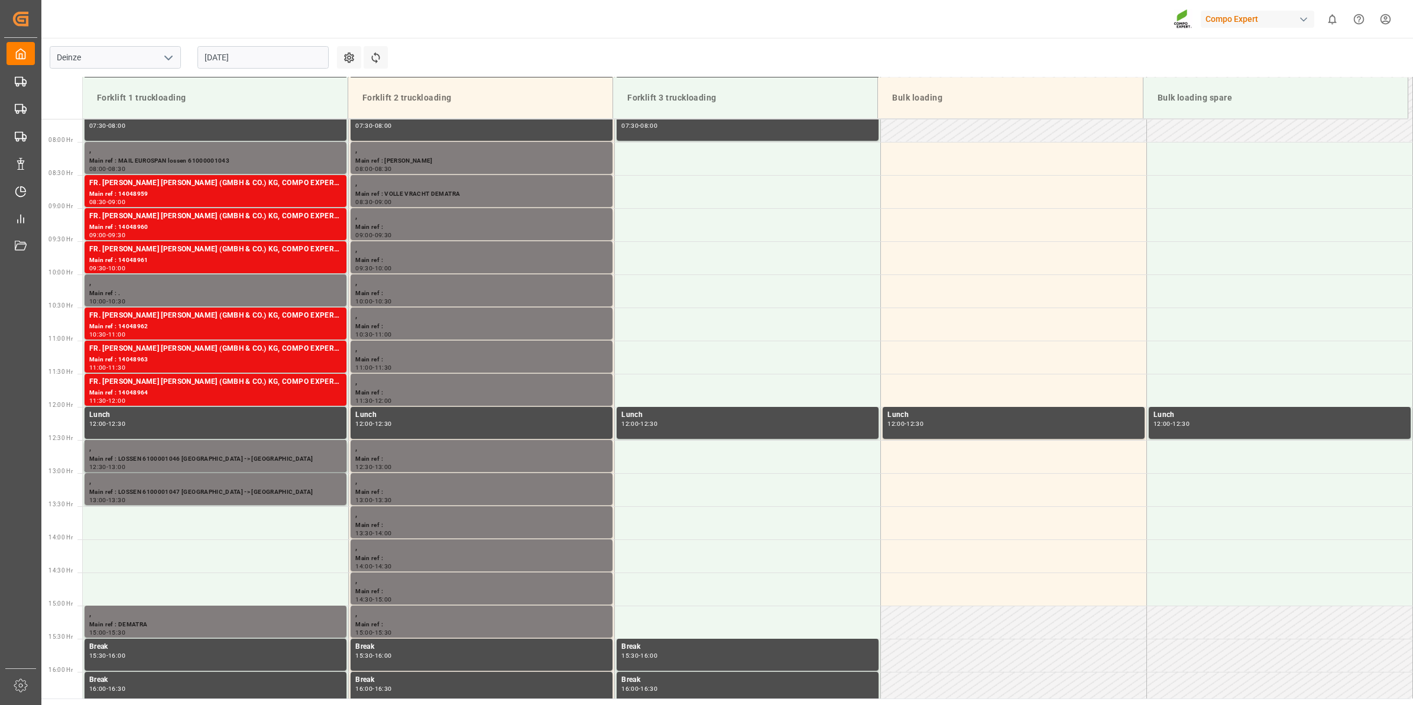
click at [222, 51] on input "[DATE]" at bounding box center [262, 57] width 131 height 22
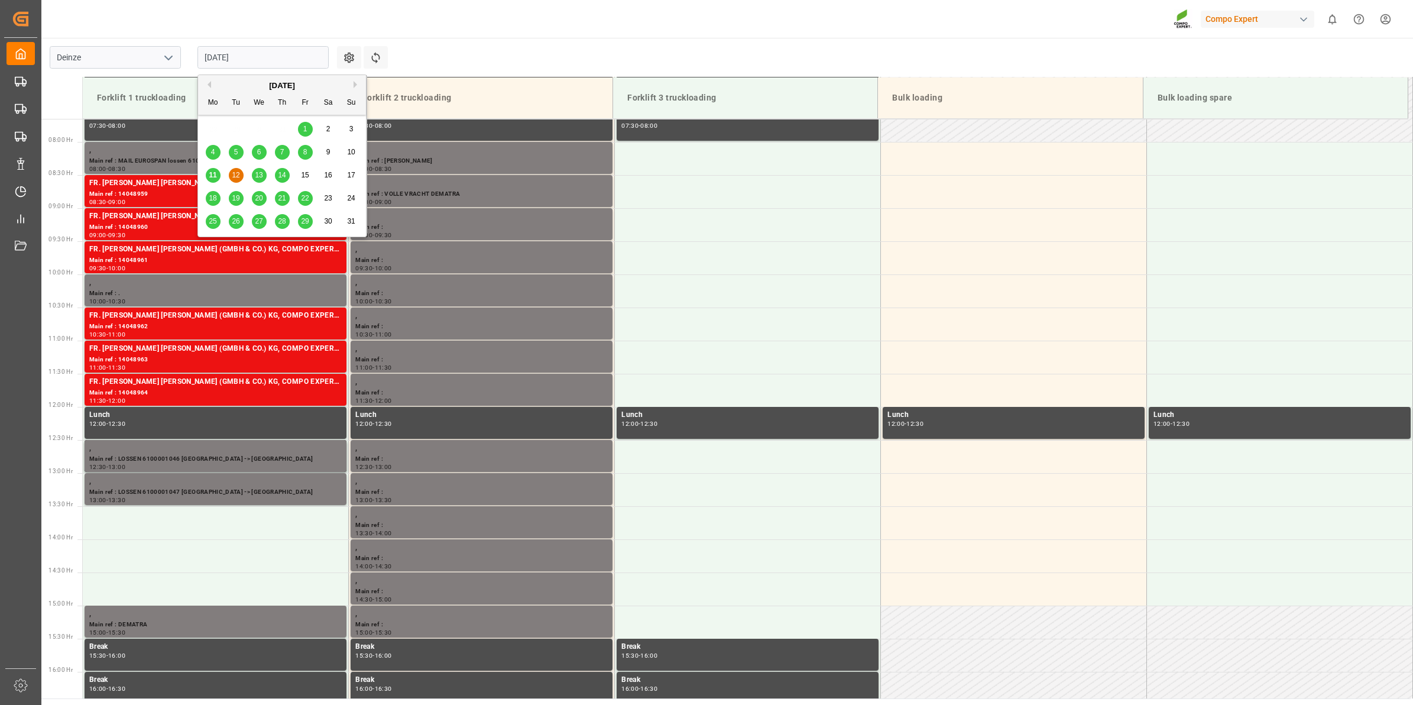
click at [213, 171] on span "11" at bounding box center [213, 175] width 8 height 8
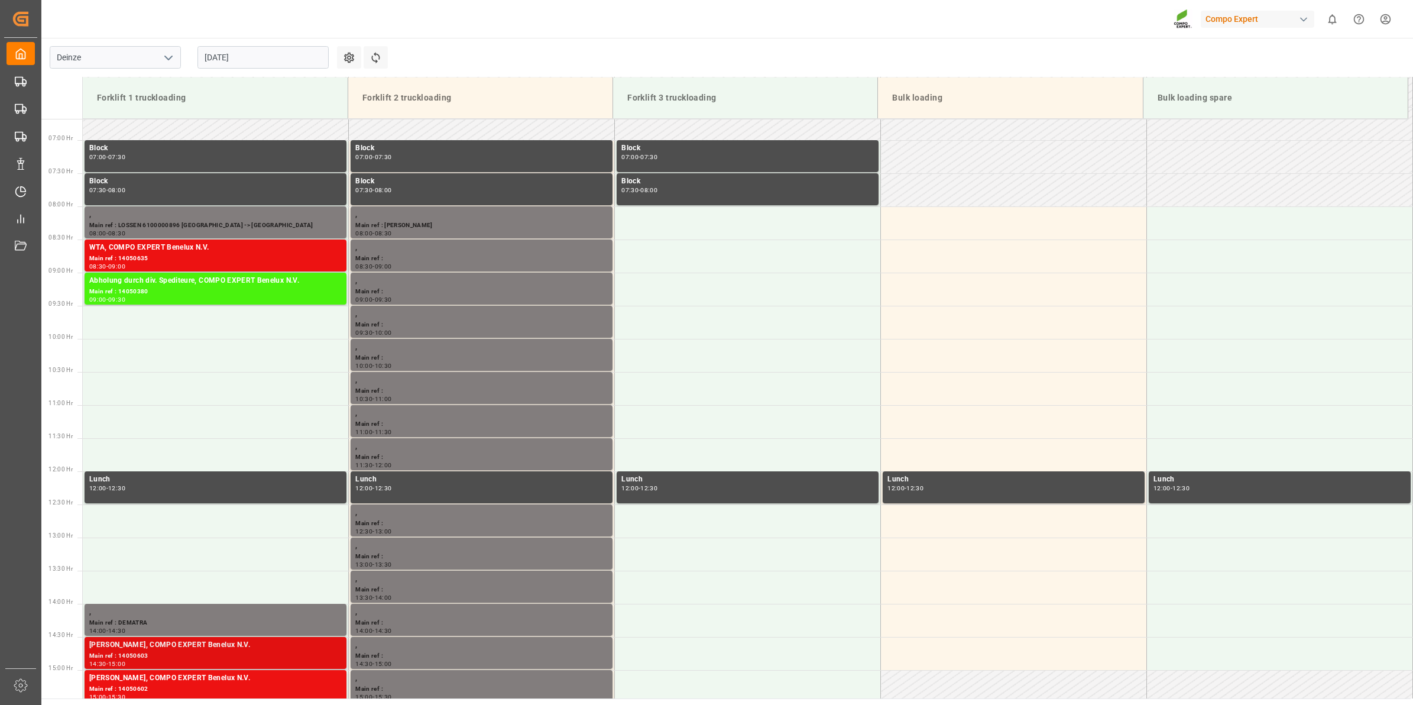
scroll to position [433, 0]
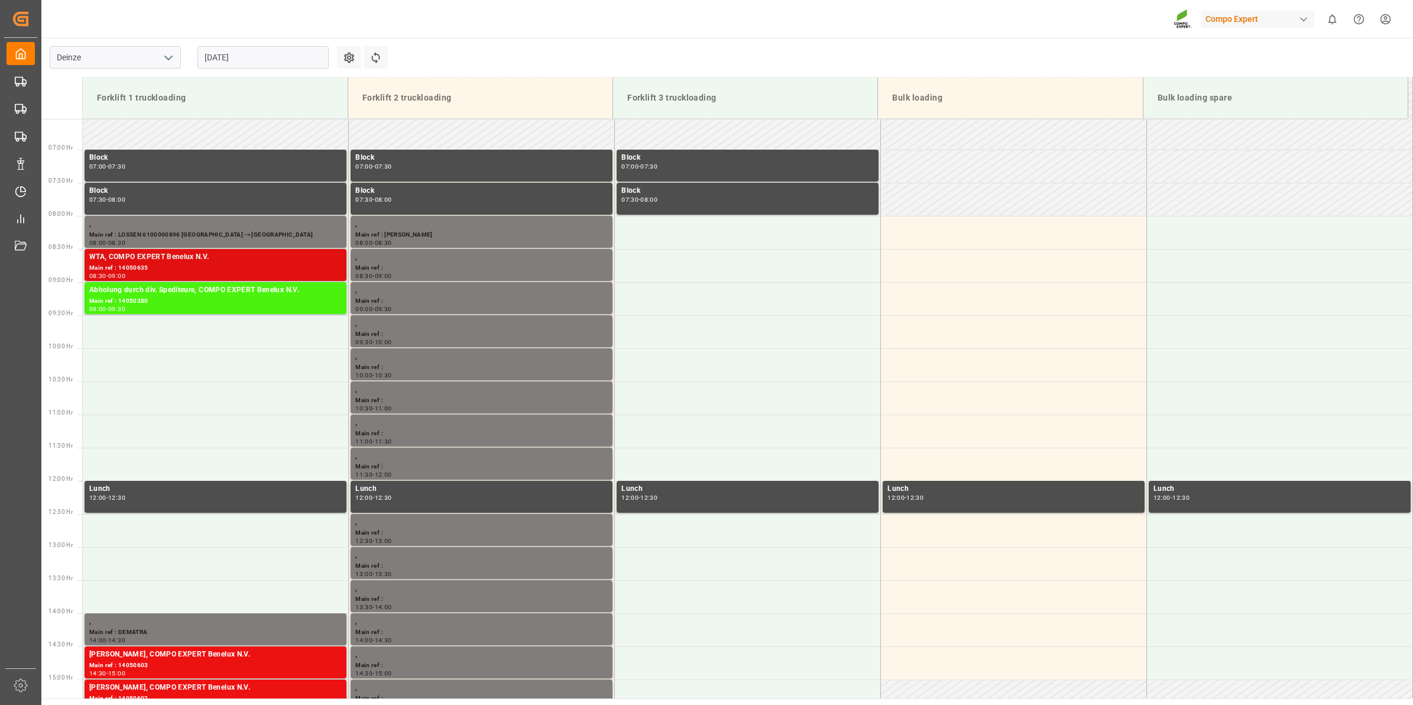
click at [218, 261] on div "WTA, COMPO EXPERT Benelux N.V." at bounding box center [215, 257] width 252 height 12
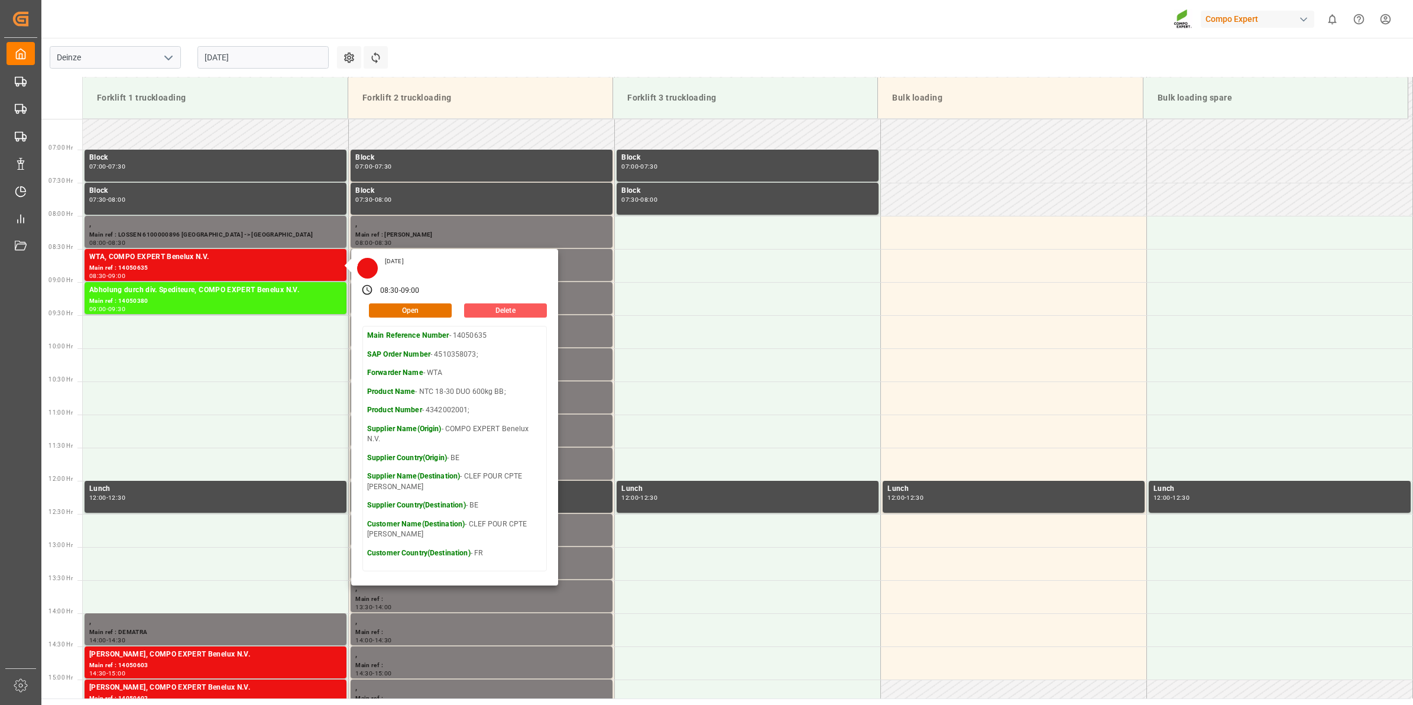
click at [504, 310] on button "Delete" at bounding box center [505, 310] width 83 height 14
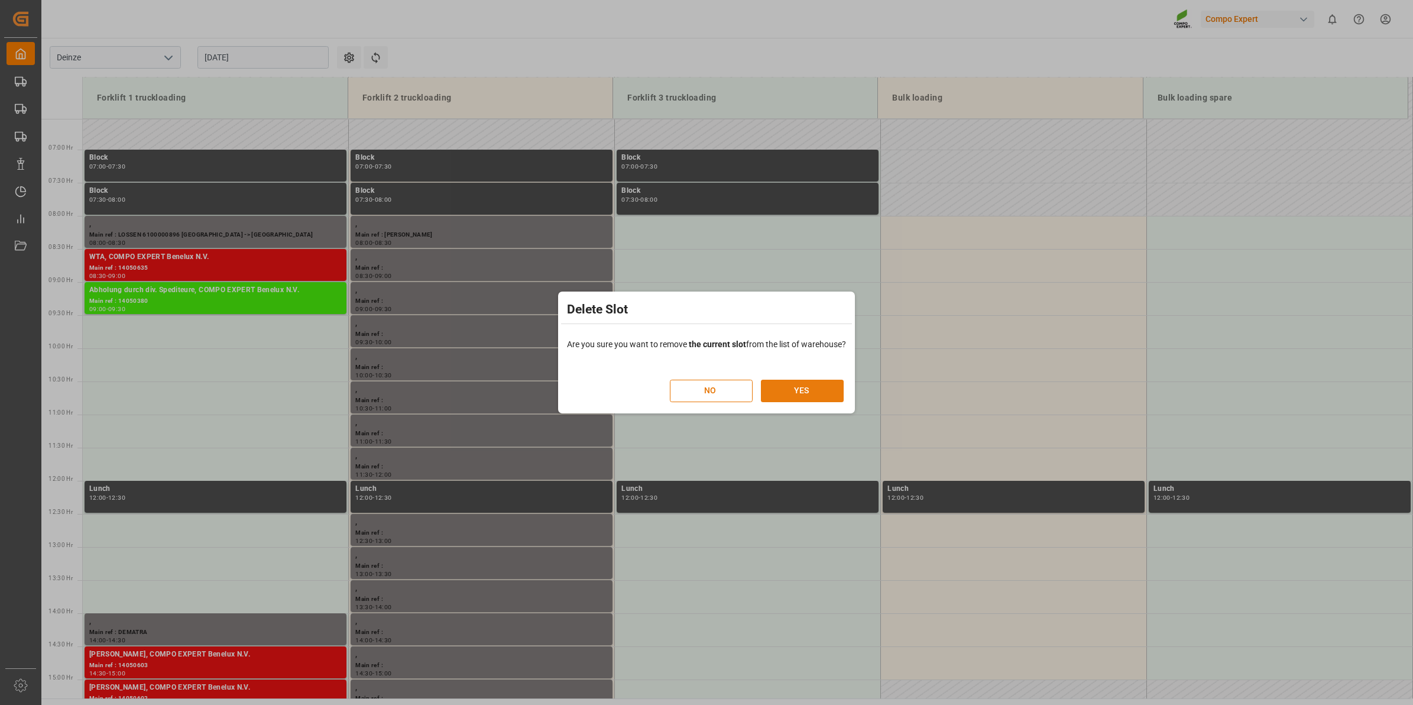
click at [790, 387] on button "YES" at bounding box center [802, 391] width 83 height 22
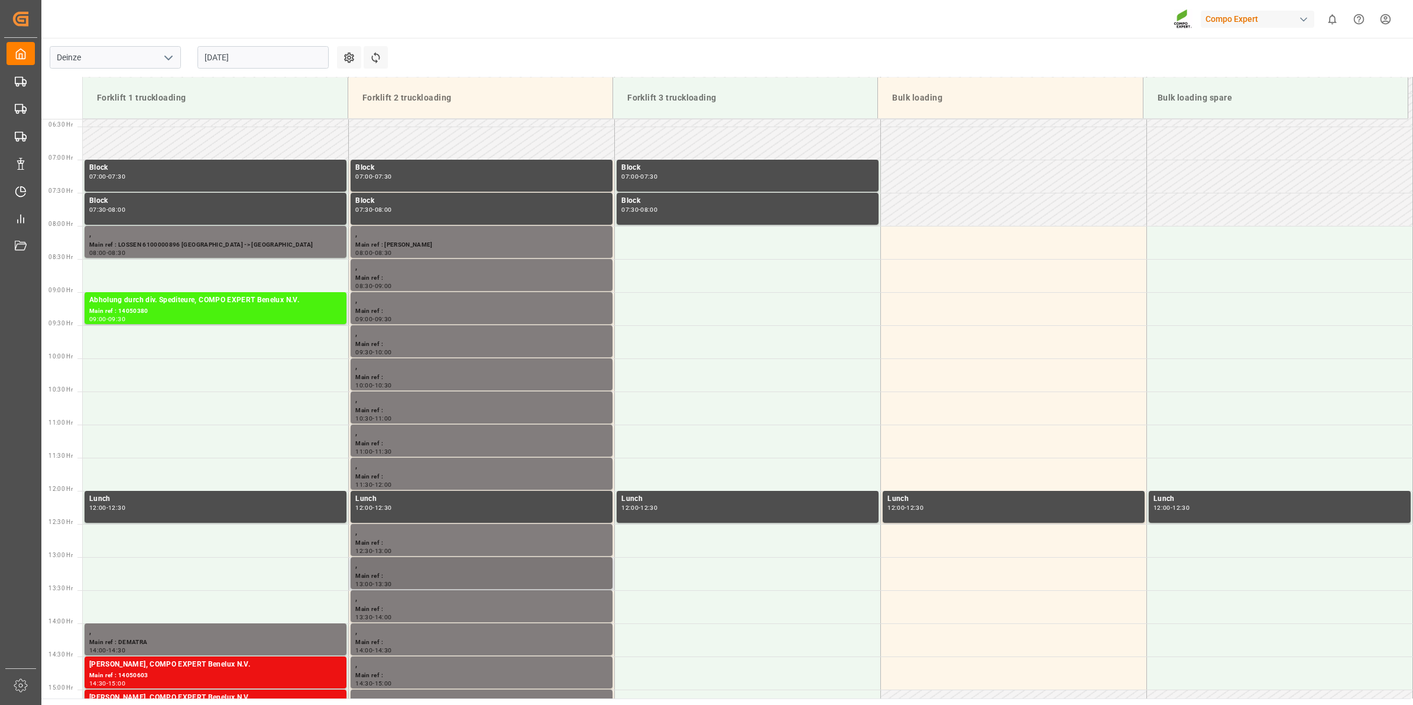
scroll to position [456, 0]
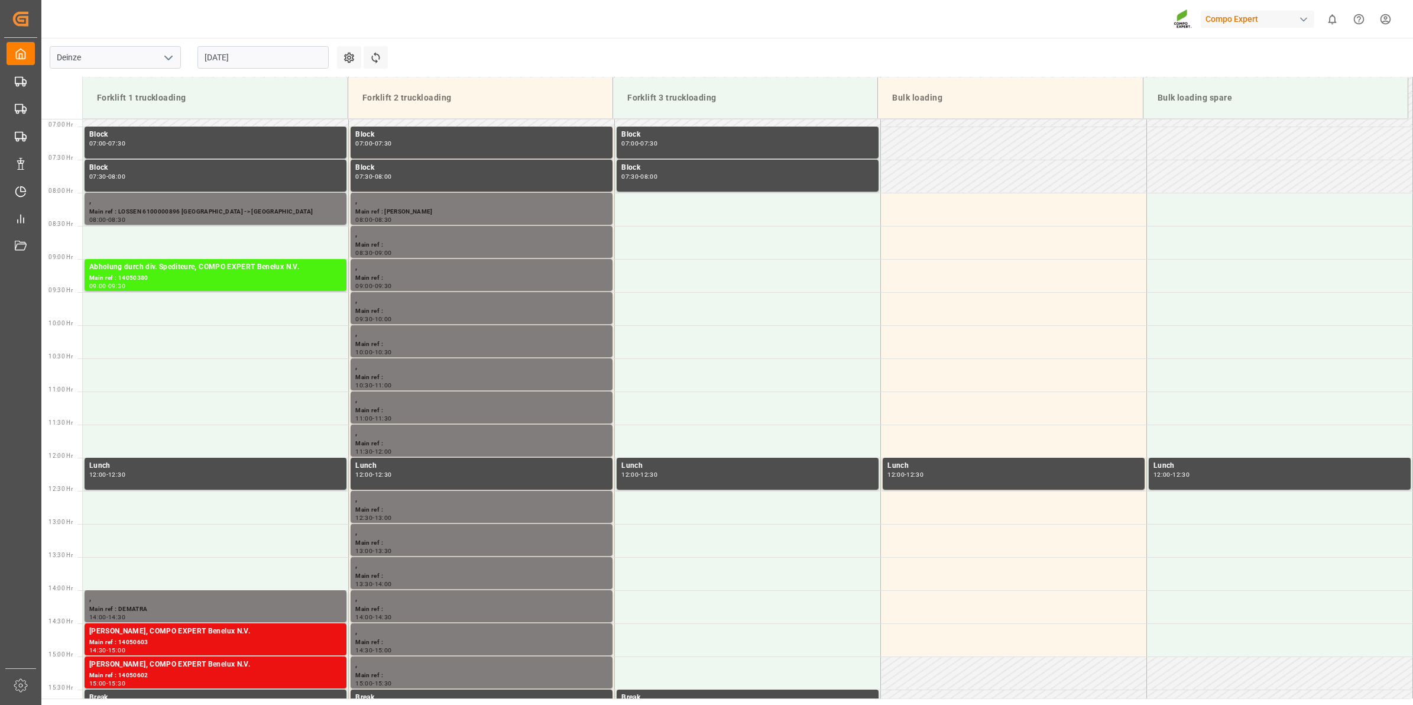
click at [257, 51] on input "[DATE]" at bounding box center [262, 57] width 131 height 22
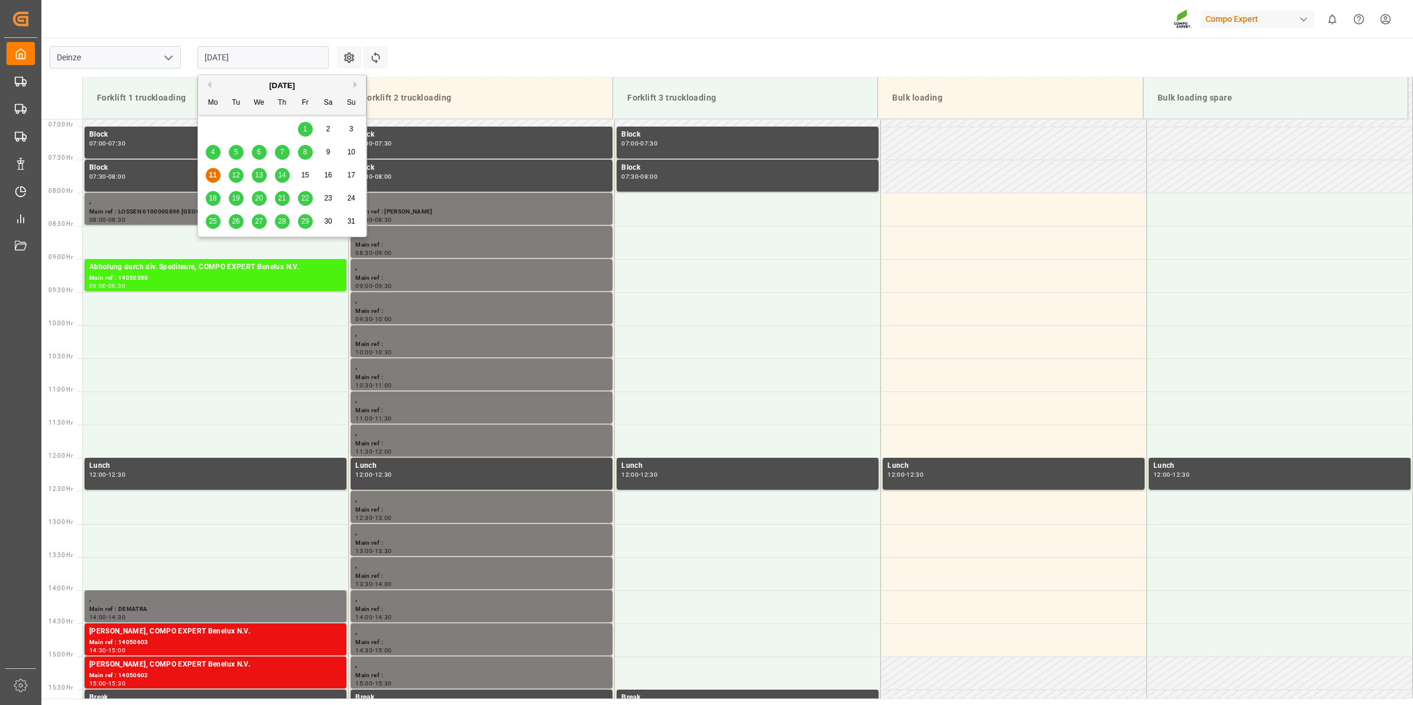
click at [241, 181] on div "12" at bounding box center [236, 175] width 15 height 14
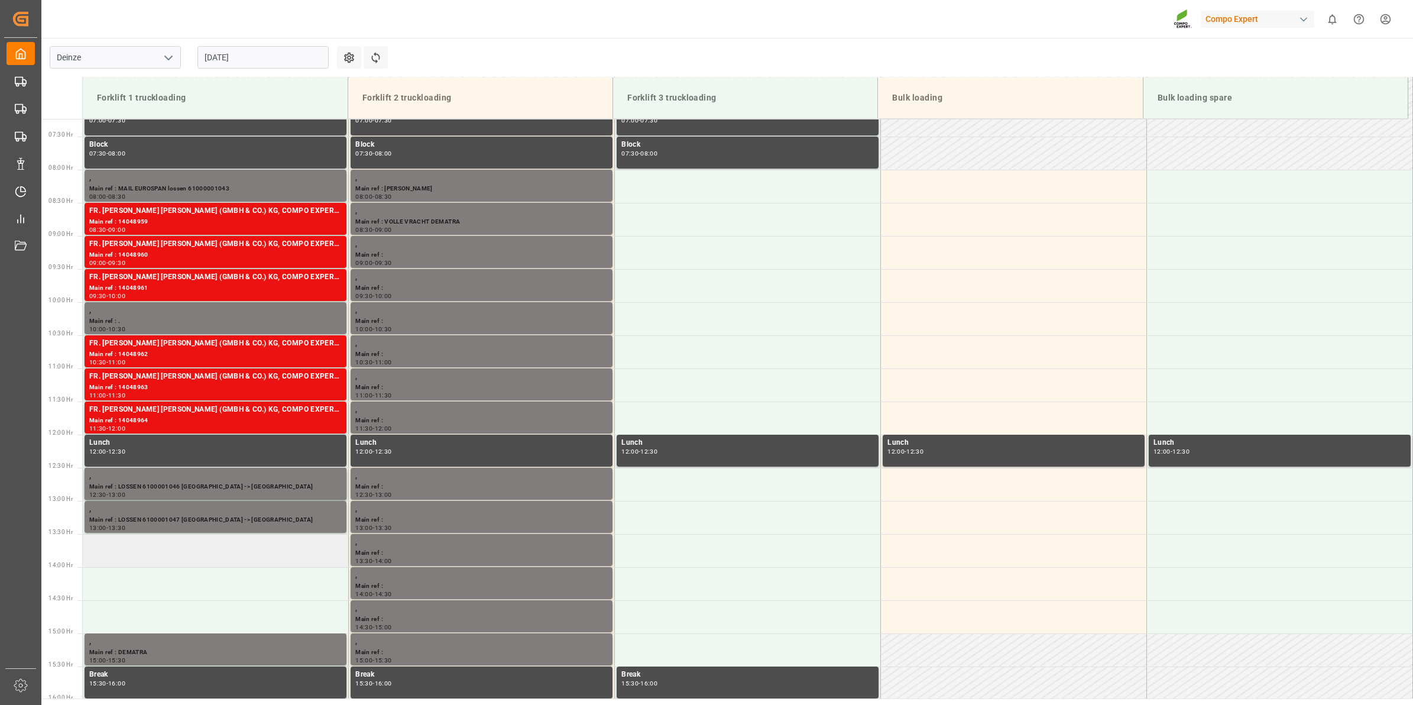
scroll to position [424, 0]
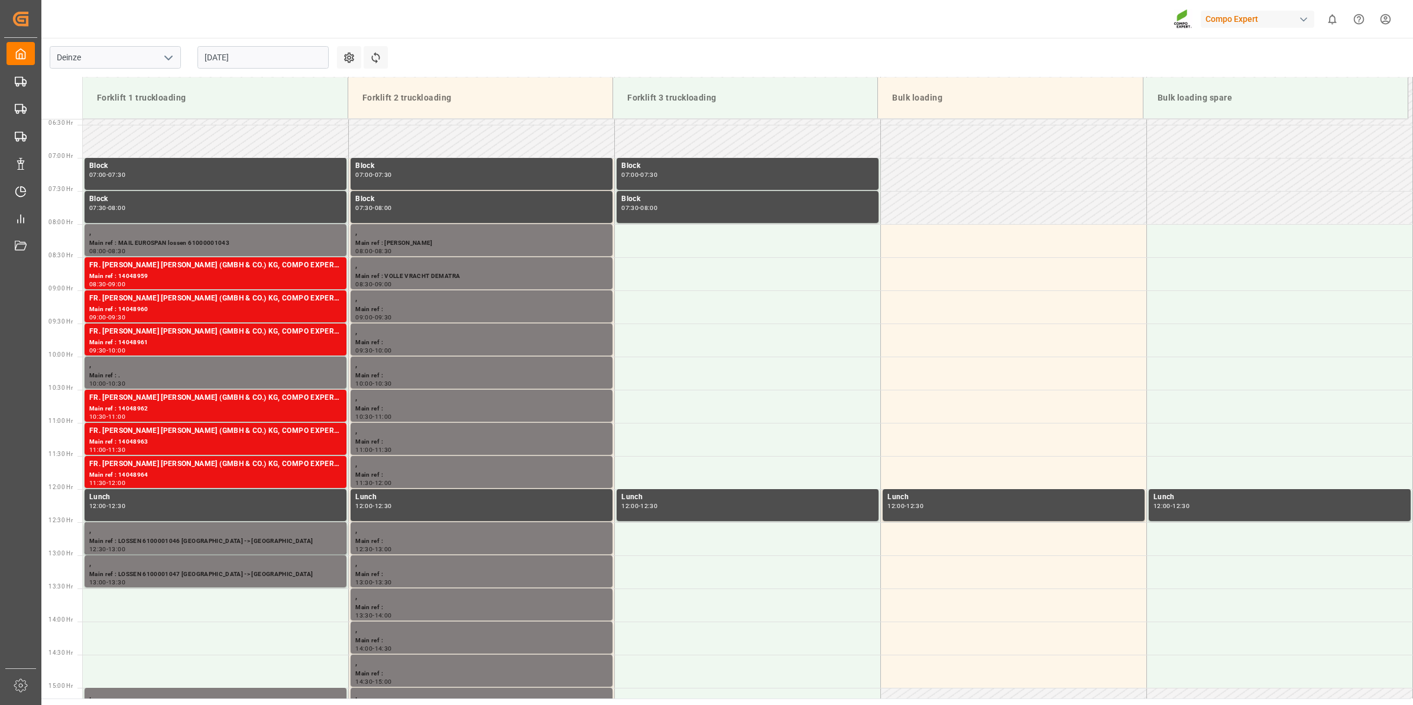
click at [281, 68] on input "[DATE]" at bounding box center [262, 57] width 131 height 22
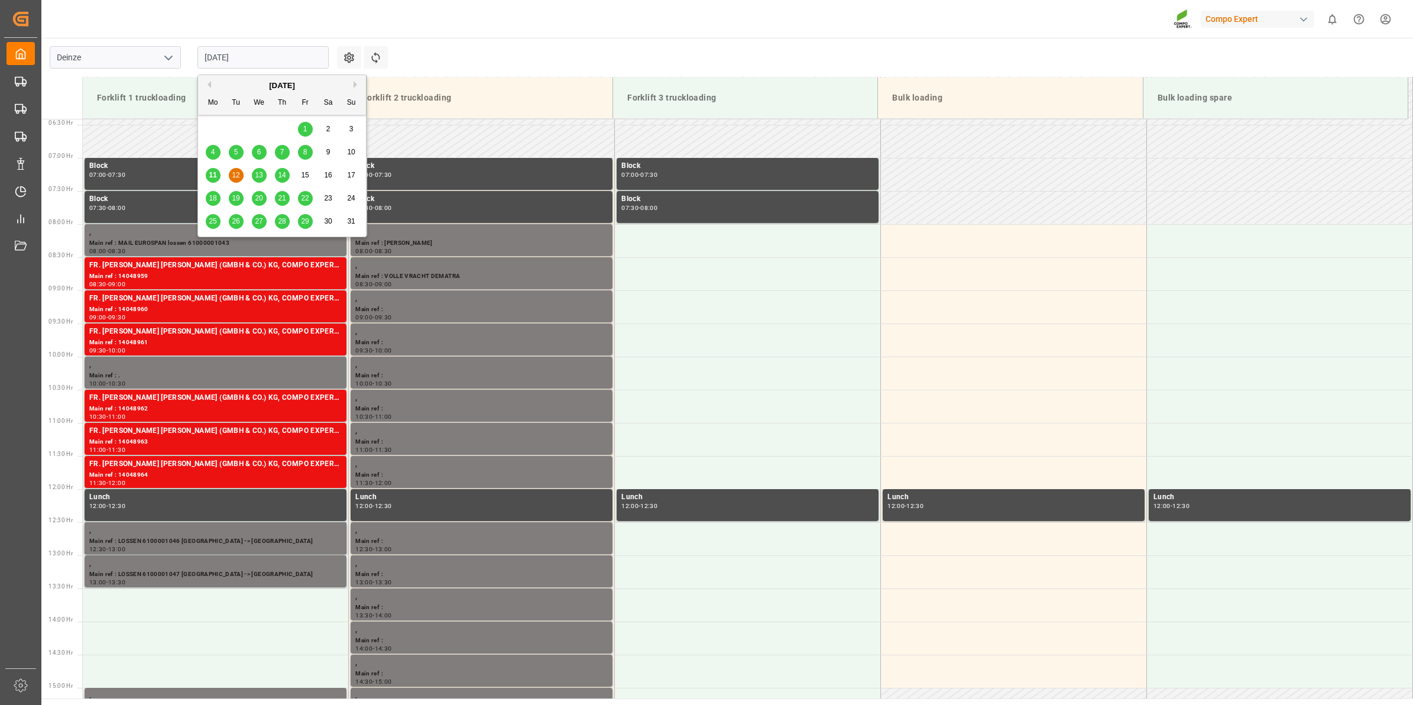
click at [279, 177] on span "14" at bounding box center [282, 175] width 8 height 8
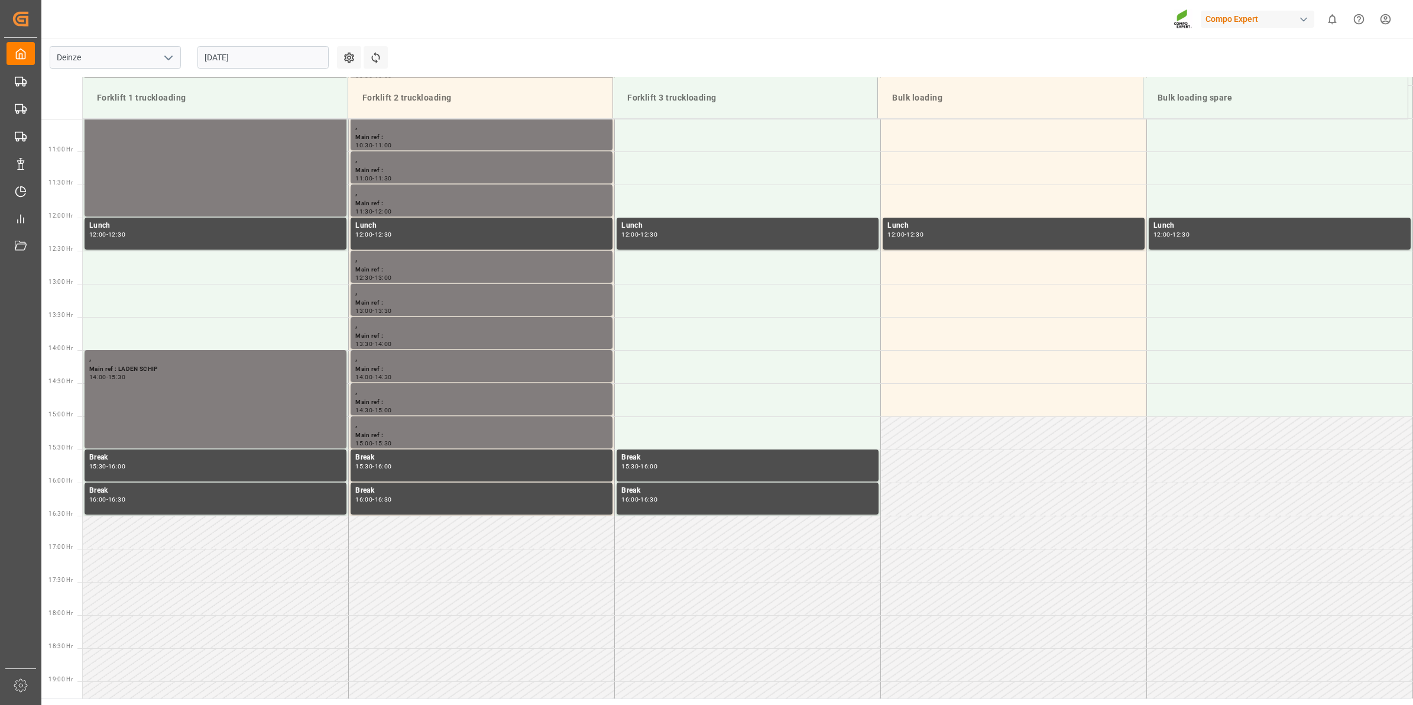
click at [221, 48] on input "14.08.2025" at bounding box center [262, 57] width 131 height 22
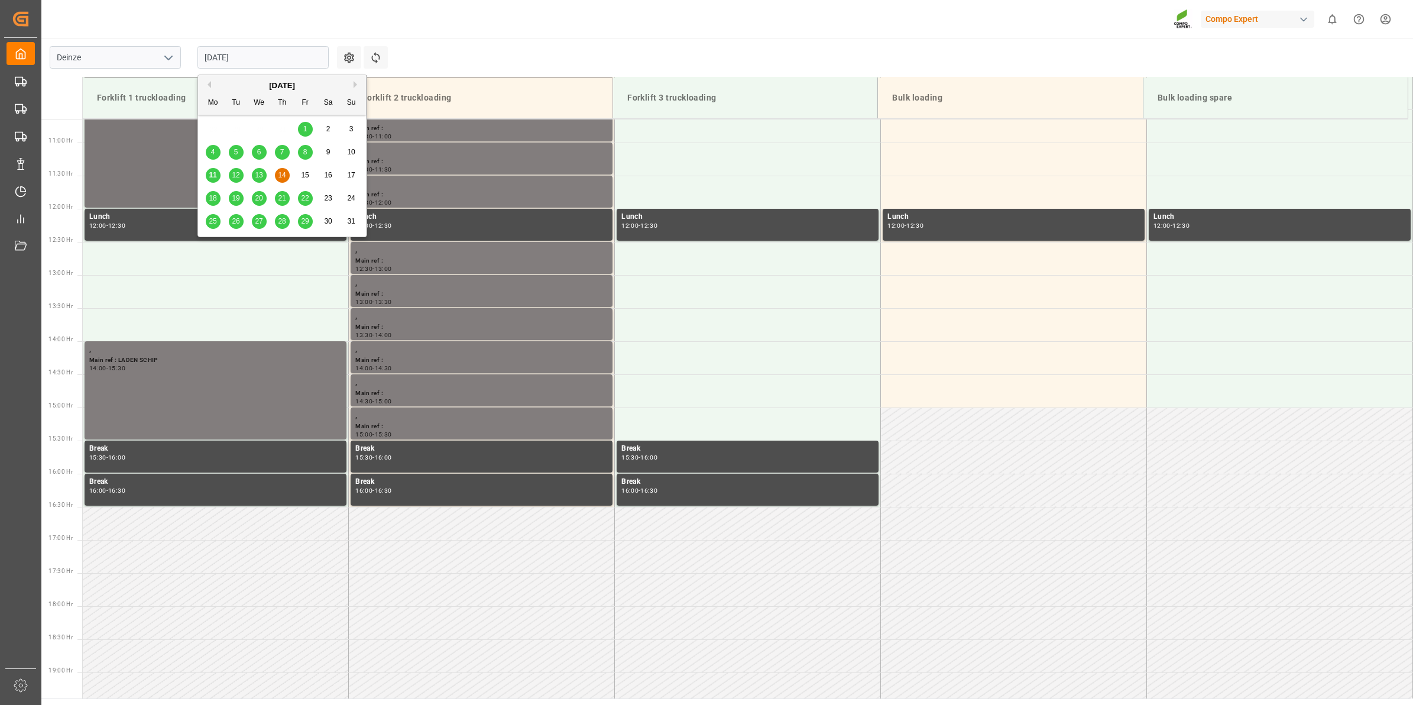
scroll to position [720, 0]
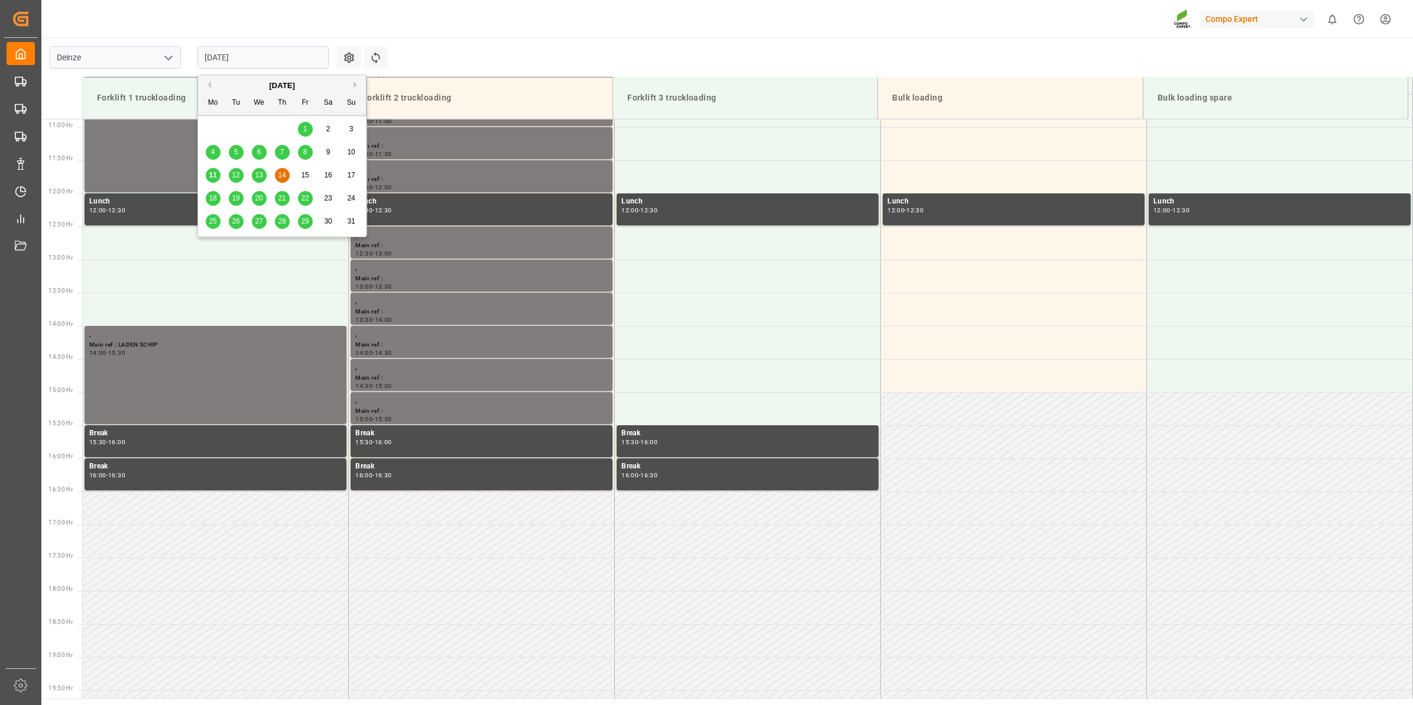
click at [216, 200] on span "18" at bounding box center [213, 198] width 8 height 8
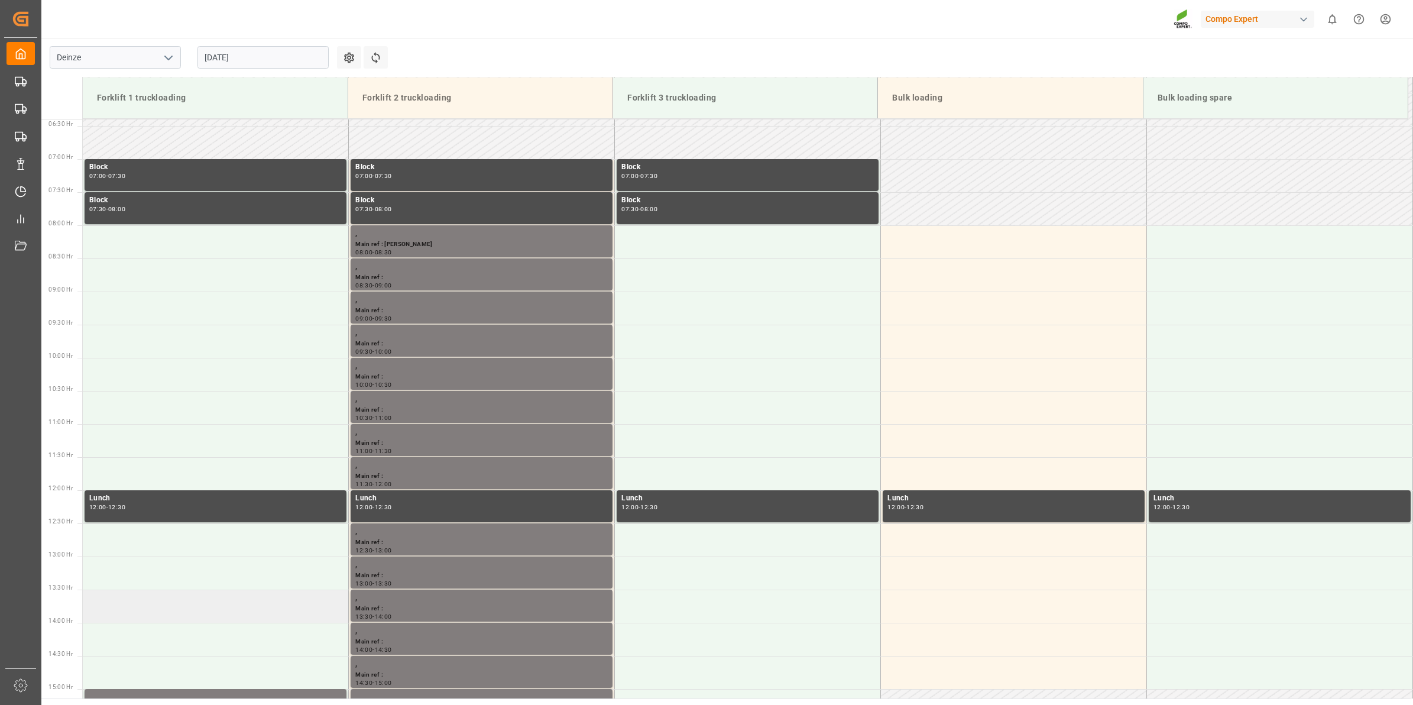
scroll to position [424, 0]
